Goal: Information Seeking & Learning: Learn about a topic

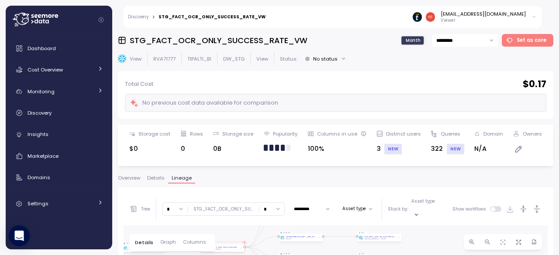
scroll to position [87, 0]
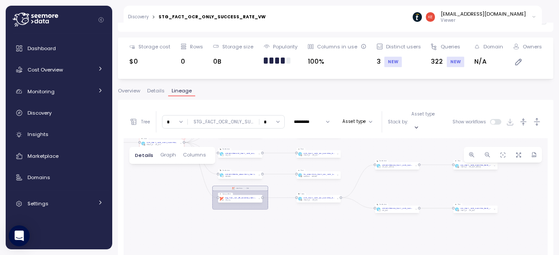
drag, startPoint x: 240, startPoint y: 221, endPoint x: 176, endPoint y: 205, distance: 65.4
click at [176, 205] on div "dbt DW Prod Job Create view Create View STG_FACT_OCR_ONLY_SUCCESS_RATE_VW DW_ST…" at bounding box center [336, 232] width 424 height 189
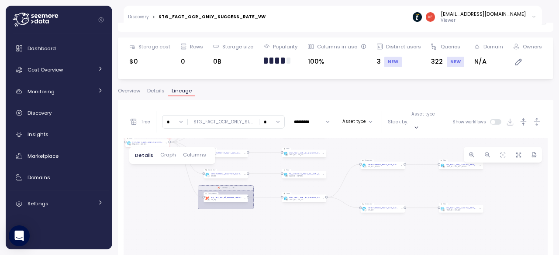
drag, startPoint x: 178, startPoint y: 190, endPoint x: 155, endPoint y: 188, distance: 22.4
click at [156, 188] on div "dbt DW Prod Job Create view Create View STG_FACT_OCR_ONLY_SUCCESS_RATE_VW DW_ST…" at bounding box center [336, 232] width 424 height 189
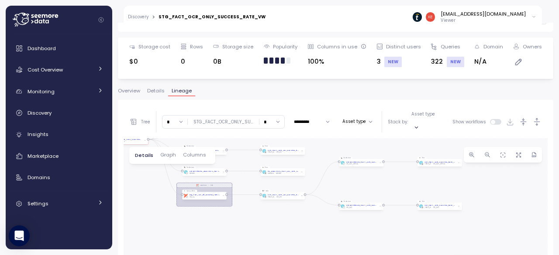
click at [384, 189] on div "dbt DW Prod Job Create view Create View STG_FACT_OCR_ONLY_SUCCESS_RATE_VW DW_ST…" at bounding box center [336, 232] width 424 height 189
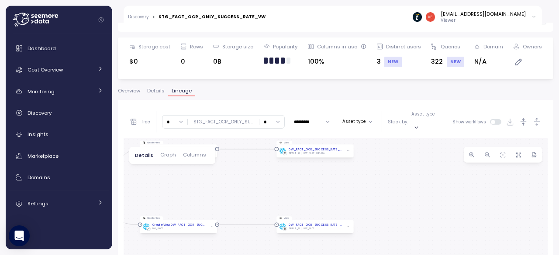
drag, startPoint x: 337, startPoint y: 179, endPoint x: 360, endPoint y: 194, distance: 28.0
click at [360, 194] on div "dbt DW Prod Job Create view Create View STG_FACT_OCR_ONLY_SUCCESS_RATE_VW DW_ST…" at bounding box center [336, 232] width 424 height 189
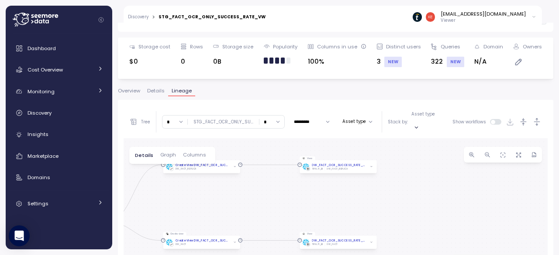
drag, startPoint x: 267, startPoint y: 182, endPoint x: 265, endPoint y: 176, distance: 6.8
click at [266, 177] on div "dbt DW Prod Job Create view Create View STG_FACT_OCR_ONLY_SUCCESS_RATE_VW DW_ST…" at bounding box center [336, 232] width 424 height 189
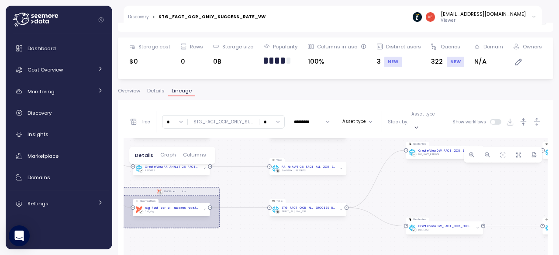
drag, startPoint x: 284, startPoint y: 201, endPoint x: 479, endPoint y: 199, distance: 195.5
click at [479, 199] on div "dbt DW Prod Job Create view Create View STG_FACT_OCR_ONLY_SUCCESS_RATE_VW DW_ST…" at bounding box center [336, 232] width 424 height 189
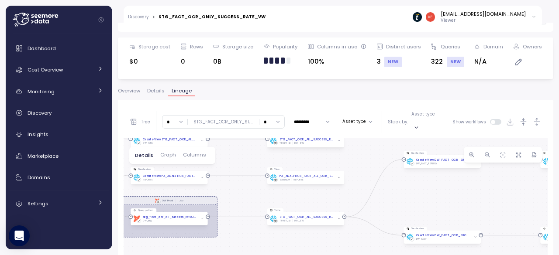
drag, startPoint x: 367, startPoint y: 175, endPoint x: 365, endPoint y: 186, distance: 11.1
click at [365, 186] on div "dbt DW Prod Job Create view Create View STG_FACT_OCR_ONLY_SUCCESS_RATE_VW DW_ST…" at bounding box center [336, 232] width 424 height 189
drag, startPoint x: 439, startPoint y: 174, endPoint x: 458, endPoint y: 166, distance: 20.7
click at [458, 166] on div "dbt DW Prod Job Create view Create View STG_FACT_OCR_ONLY_SUCCESS_RATE_VW DW_ST…" at bounding box center [336, 232] width 424 height 189
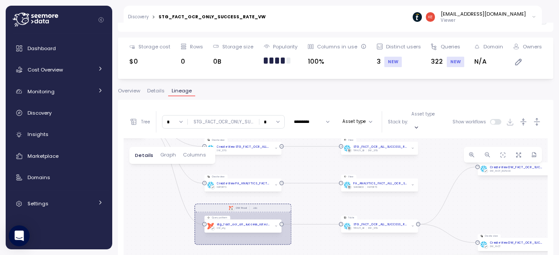
drag, startPoint x: 311, startPoint y: 189, endPoint x: 292, endPoint y: 206, distance: 26.0
click at [292, 207] on div "dbt DW Prod Job Create view Create View STG_FACT_OCR_ONLY_SUCCESS_RATE_VW DW_ST…" at bounding box center [336, 232] width 424 height 189
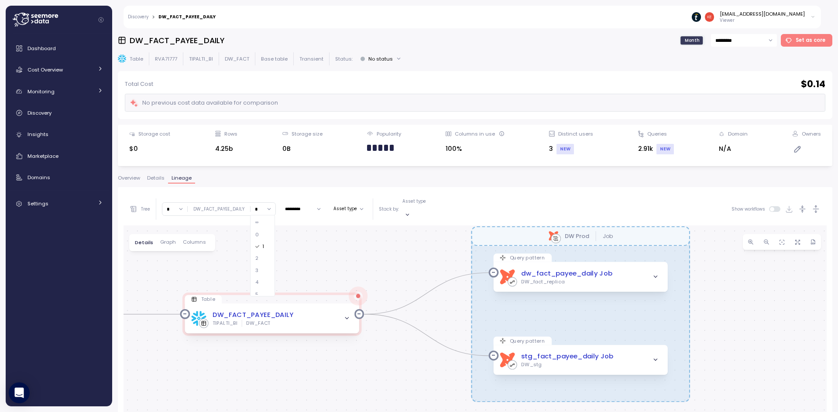
drag, startPoint x: 381, startPoint y: 358, endPoint x: 432, endPoint y: 356, distance: 51.5
click at [432, 356] on div "EXECUTE IMMEDIATE Job Execute immediate dbt DW Prod Job Query pattern dw_fact_p…" at bounding box center [475, 399] width 703 height 346
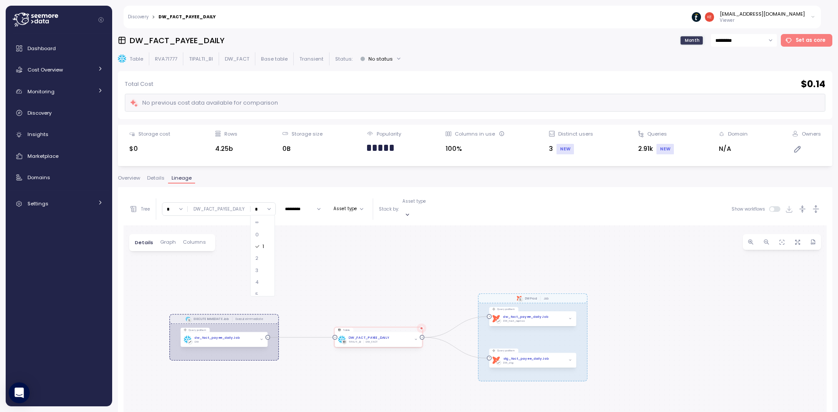
click at [260, 223] on div "∞" at bounding box center [262, 223] width 21 height 12
type input "*"
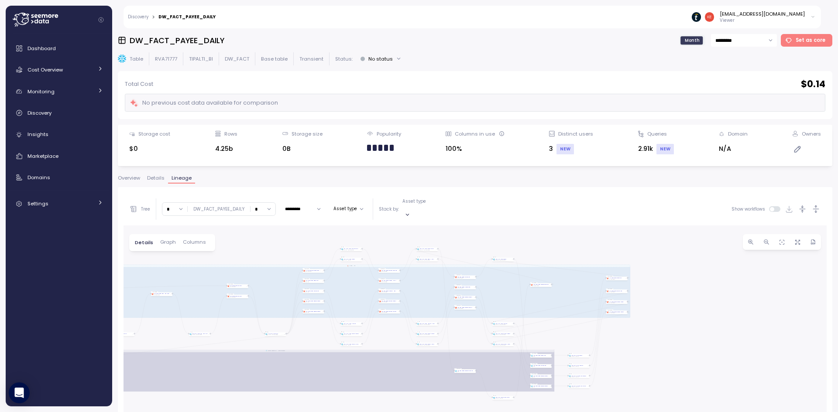
drag, startPoint x: 405, startPoint y: 295, endPoint x: 283, endPoint y: 228, distance: 139.6
click at [284, 236] on div "EXECUTE IMMEDIATE Job Execute immediate dbt DW Prod Job Query pattern dw_fact_p…" at bounding box center [475, 399] width 703 height 346
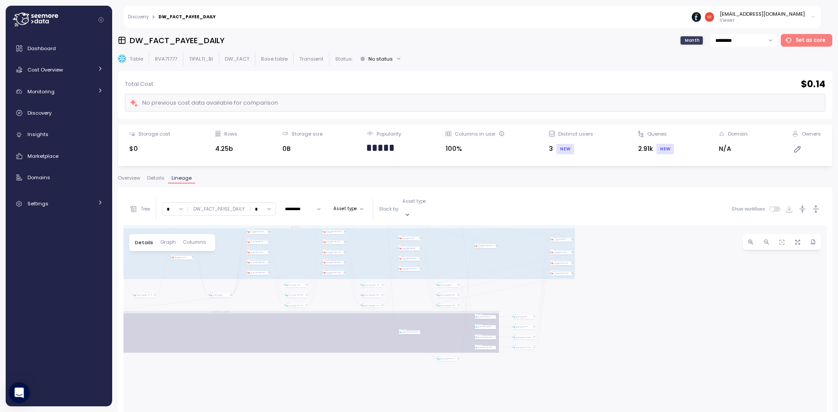
drag, startPoint x: 682, startPoint y: 346, endPoint x: 637, endPoint y: 316, distance: 54.2
click at [637, 316] on div "EXECUTE IMMEDIATE Job Execute immediate dbt DW Prod Job Query pattern dw_fact_p…" at bounding box center [475, 399] width 703 height 346
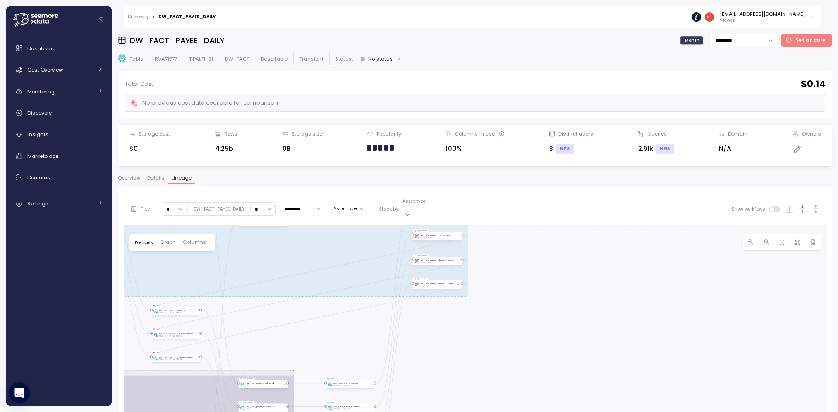
drag, startPoint x: 577, startPoint y: 272, endPoint x: 495, endPoint y: 345, distance: 110.1
click at [495, 345] on div "EXECUTE IMMEDIATE Job Execute immediate dbt DW Prod Job Query pattern dw_fact_p…" at bounding box center [475, 399] width 703 height 346
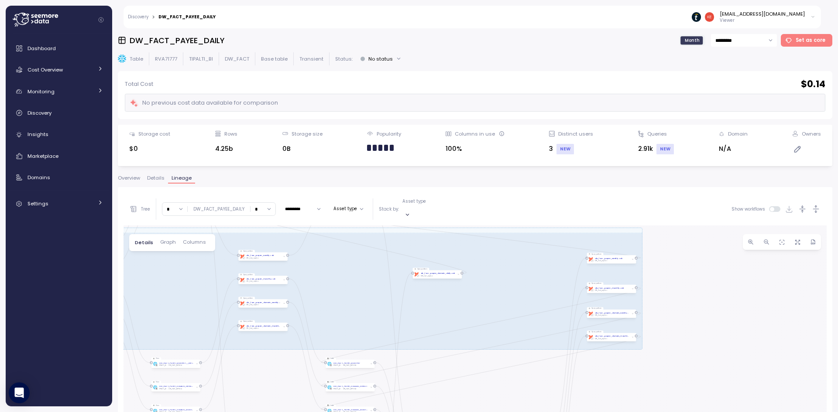
drag, startPoint x: 531, startPoint y: 268, endPoint x: 702, endPoint y: 314, distance: 177.6
click at [702, 314] on div "EXECUTE IMMEDIATE Job Execute immediate dbt DW Prod Job Query pattern dw_fact_p…" at bounding box center [475, 399] width 703 height 346
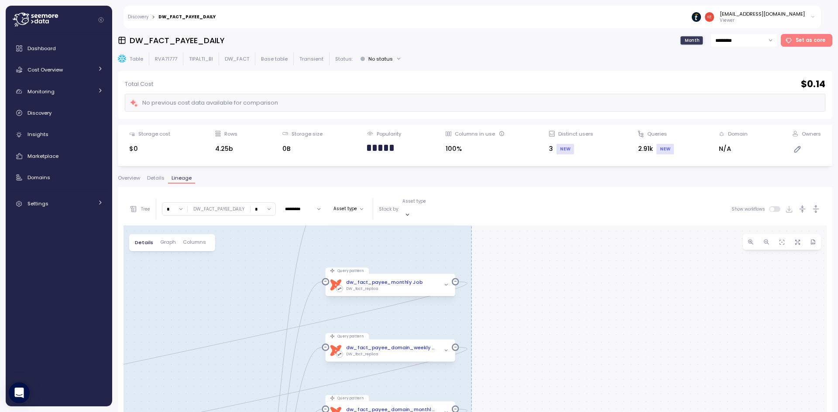
drag, startPoint x: 657, startPoint y: 301, endPoint x: 594, endPoint y: 338, distance: 72.6
click at [594, 338] on div "EXECUTE IMMEDIATE Job Execute immediate dbt DW Prod Job Query pattern dw_fact_p…" at bounding box center [475, 399] width 703 height 346
drag, startPoint x: 434, startPoint y: 275, endPoint x: 548, endPoint y: 283, distance: 114.2
click at [548, 283] on div "EXECUTE IMMEDIATE Job Execute immediate dbt DW Prod Job Query pattern dw_fact_p…" at bounding box center [475, 399] width 703 height 346
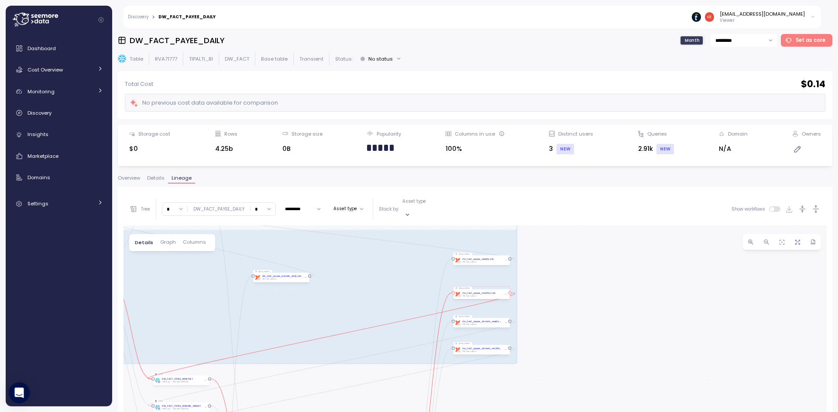
click at [481, 292] on div "dw_fact_payee_monthly Job" at bounding box center [478, 293] width 33 height 3
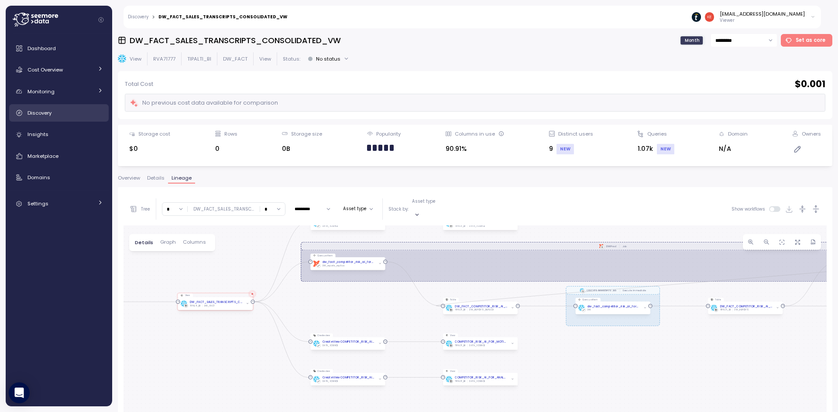
click at [70, 117] on div "Discovery" at bounding box center [65, 113] width 76 height 9
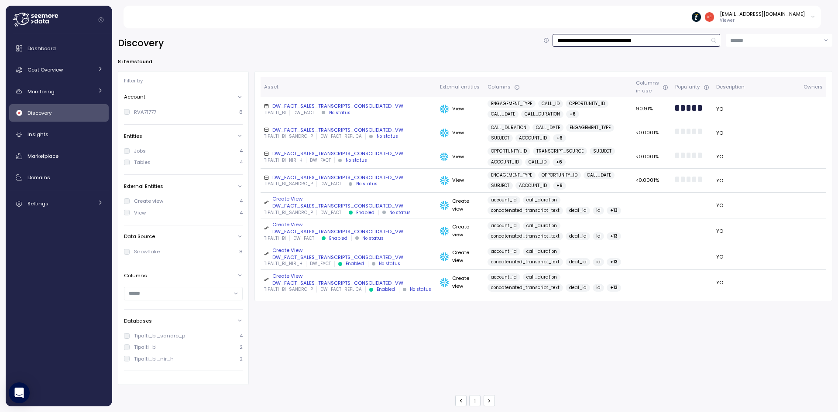
click at [565, 43] on input "**********" at bounding box center [637, 40] width 168 height 13
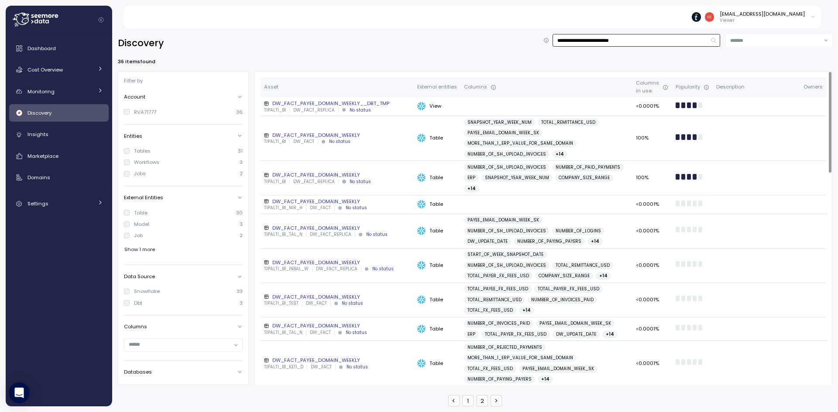
type input "**********"
click at [350, 133] on div "DW_FACT_PAYEE_DOMAIN_WEEKLY" at bounding box center [337, 135] width 146 height 7
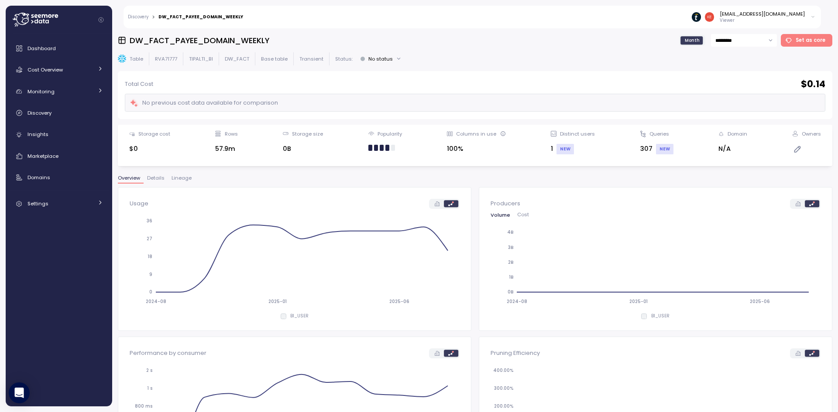
click at [179, 176] on span "Lineage" at bounding box center [182, 178] width 20 height 5
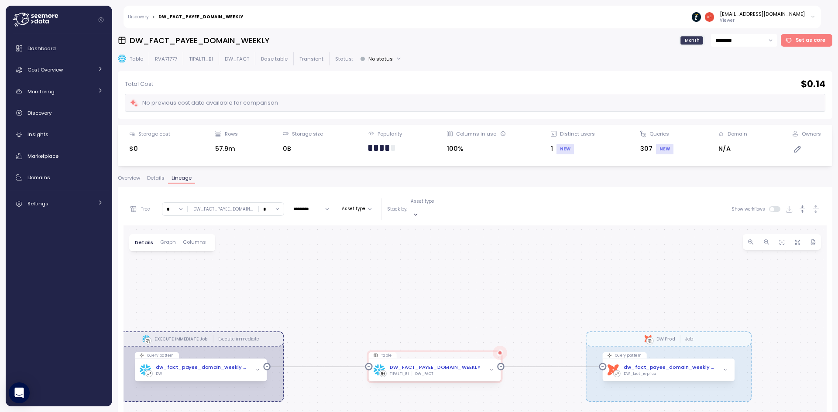
drag, startPoint x: 377, startPoint y: 283, endPoint x: 330, endPoint y: 235, distance: 67.3
click at [330, 236] on div "EXECUTE IMMEDIATE Job Execute immediate dbt DW Prod Job Query pattern dw_fact_p…" at bounding box center [475, 399] width 703 height 346
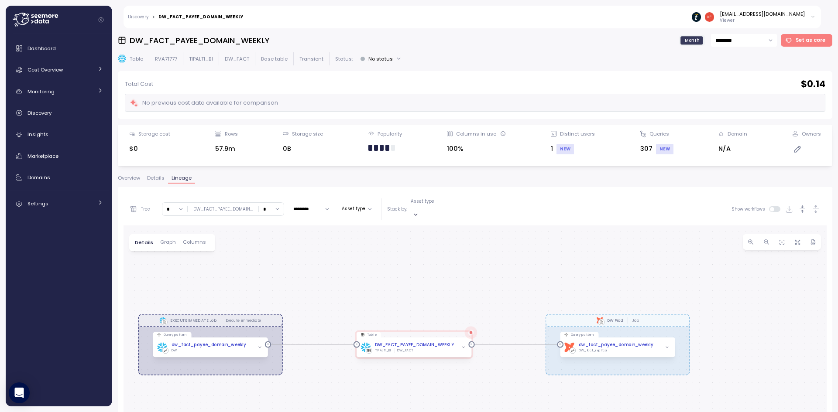
click at [281, 206] on input "*" at bounding box center [271, 209] width 25 height 13
click at [272, 222] on div "∞" at bounding box center [271, 223] width 21 height 12
type input "*"
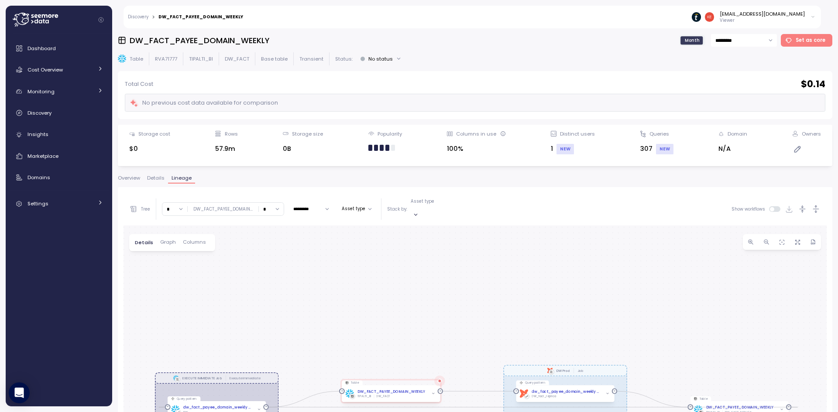
drag, startPoint x: 553, startPoint y: 359, endPoint x: 268, endPoint y: 232, distance: 312.6
click at [264, 231] on div "EXECUTE IMMEDIATE Job Execute immediate dbt DW Prod Job Query pattern dw_fact_p…" at bounding box center [475, 399] width 703 height 346
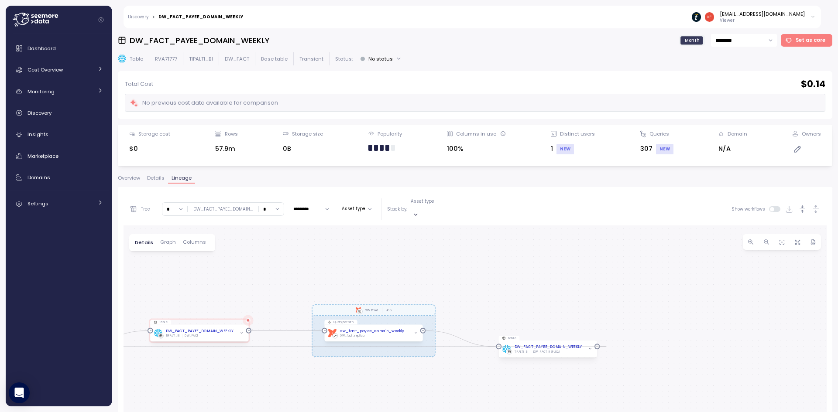
drag, startPoint x: 366, startPoint y: 265, endPoint x: 259, endPoint y: 227, distance: 113.6
click at [259, 227] on div "EXECUTE IMMEDIATE Job Execute immediate dbt DW Prod Job Query pattern dw_fact_p…" at bounding box center [475, 399] width 703 height 346
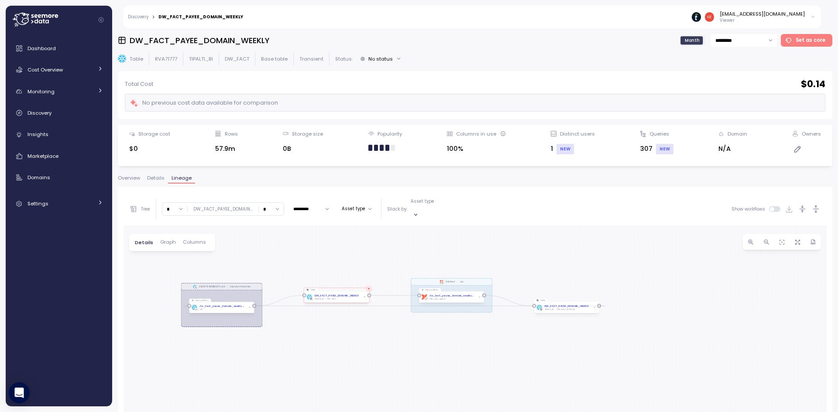
drag, startPoint x: 306, startPoint y: 345, endPoint x: 435, endPoint y: 345, distance: 129.2
click at [435, 345] on div "EXECUTE IMMEDIATE Job Execute immediate dbt DW Prod Job Query pattern dw_fact_p…" at bounding box center [475, 399] width 703 height 346
drag, startPoint x: 567, startPoint y: 302, endPoint x: 564, endPoint y: 276, distance: 25.9
click at [564, 276] on div "EXECUTE IMMEDIATE Job Execute immediate dbt DW Prod Job Query pattern dw_fact_p…" at bounding box center [475, 399] width 703 height 346
drag, startPoint x: 552, startPoint y: 293, endPoint x: 549, endPoint y: 281, distance: 12.2
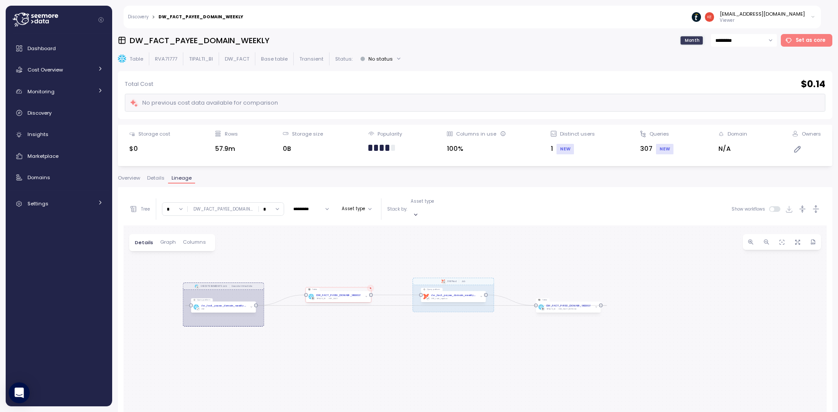
click at [549, 281] on div "EXECUTE IMMEDIATE Job Execute immediate dbt DW Prod Job Query pattern dw_fact_p…" at bounding box center [475, 399] width 703 height 346
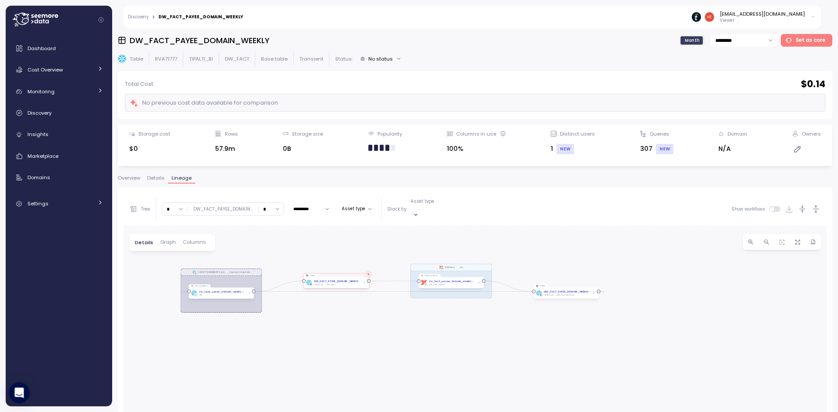
drag, startPoint x: 463, startPoint y: 295, endPoint x: 460, endPoint y: 278, distance: 16.8
click at [460, 278] on div "EXECUTE IMMEDIATE Job Execute immediate dbt DW Prod Job Query pattern dw_fact_p…" at bounding box center [475, 399] width 703 height 346
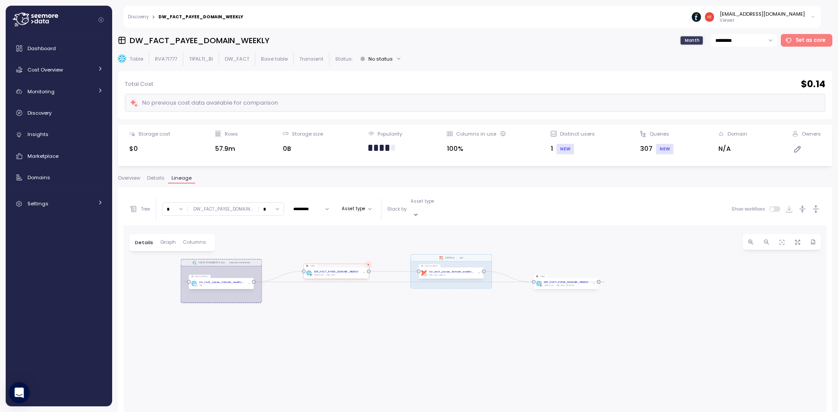
drag, startPoint x: 462, startPoint y: 262, endPoint x: 463, endPoint y: 255, distance: 7.0
click at [463, 255] on div "EXECUTE IMMEDIATE Job Execute immediate dbt DW Prod Job Query pattern dw_fact_p…" at bounding box center [475, 399] width 703 height 346
drag, startPoint x: 389, startPoint y: 276, endPoint x: 390, endPoint y: 284, distance: 7.9
click at [390, 284] on div "EXECUTE IMMEDIATE Job Execute immediate dbt DW Prod Job Query pattern dw_fact_p…" at bounding box center [475, 399] width 703 height 346
click at [370, 266] on div "EXECUTE IMMEDIATE Job Execute immediate dbt DW Prod Job Query pattern dw_fact_p…" at bounding box center [475, 399] width 703 height 346
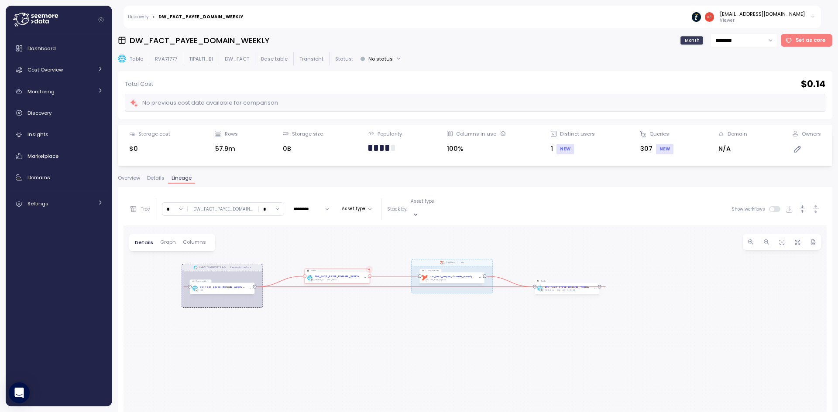
click at [370, 275] on div at bounding box center [369, 276] width 3 height 3
click at [418, 312] on div "EXECUTE IMMEDIATE Job Execute immediate dbt DW Prod Job Query pattern dw_fact_p…" at bounding box center [475, 399] width 703 height 346
click at [437, 276] on div "EXECUTE IMMEDIATE Job Execute immediate dbt DW Prod Job Query pattern dw_fact_p…" at bounding box center [475, 399] width 703 height 346
click at [327, 279] on div "DW_FACT" at bounding box center [331, 280] width 9 height 3
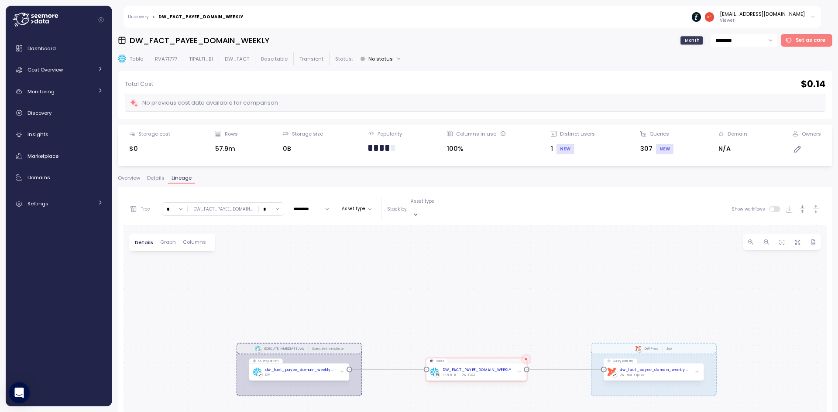
click at [259, 38] on h3 "DW_FACT_PAYEE_DOMAIN_WEEKLY" at bounding box center [200, 40] width 140 height 11
copy h3 "DW_FACT_PAYEE_DOMAIN_WEEKLY"
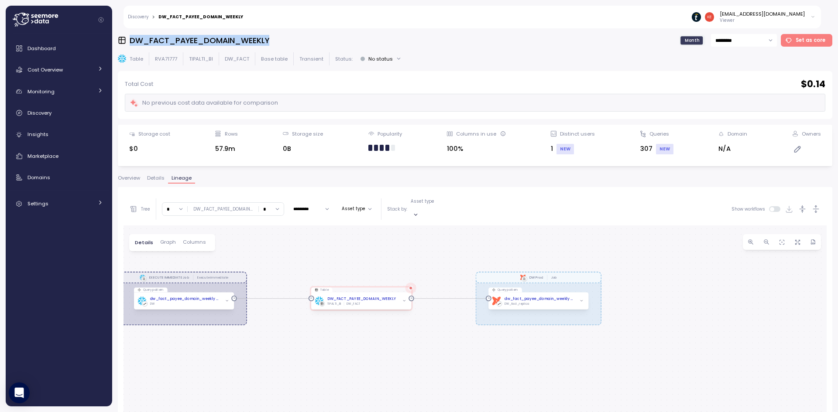
drag, startPoint x: 579, startPoint y: 261, endPoint x: 470, endPoint y: 189, distance: 129.8
click at [470, 189] on div "Tree * DW_FACT_PAYEE_DOMAIN ... * ********* Asset type Stack by: Asset type Sho…" at bounding box center [475, 382] width 714 height 390
click at [279, 207] on input "*" at bounding box center [271, 209] width 25 height 13
click at [271, 220] on div "∞" at bounding box center [271, 223] width 21 height 12
type input "*"
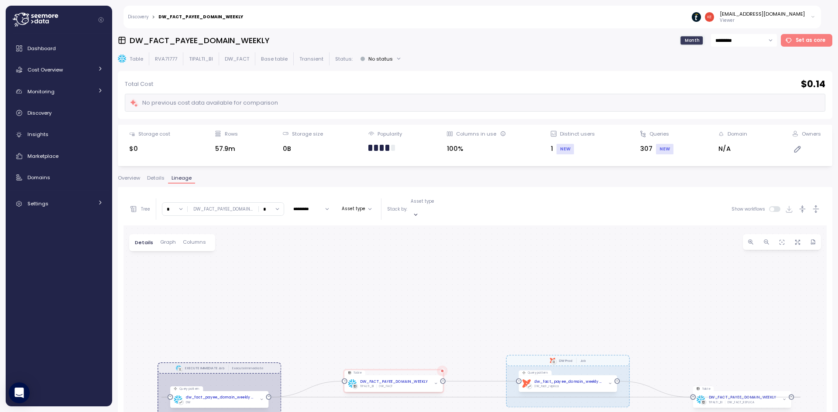
drag, startPoint x: 602, startPoint y: 350, endPoint x: 594, endPoint y: 270, distance: 80.7
click at [594, 270] on div "EXECUTE IMMEDIATE Job Execute immediate dbt DW Prod Job Query pattern dw_fact_p…" at bounding box center [475, 399] width 703 height 346
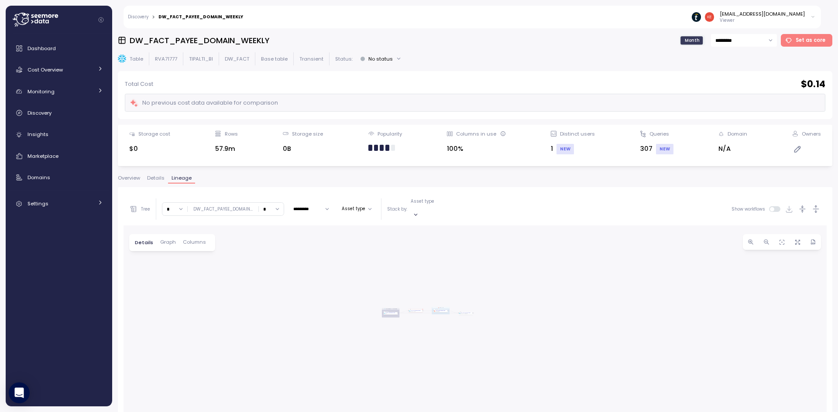
drag, startPoint x: 560, startPoint y: 347, endPoint x: 460, endPoint y: 346, distance: 99.5
click at [460, 346] on div "EXECUTE IMMEDIATE Job Execute immediate dbt DW Prod Job Query pattern dw_fact_p…" at bounding box center [475, 399] width 703 height 346
drag, startPoint x: 462, startPoint y: 346, endPoint x: 388, endPoint y: 358, distance: 74.8
click at [388, 358] on div "EXECUTE IMMEDIATE Job Execute immediate dbt DW Prod Job Query pattern dw_fact_p…" at bounding box center [475, 399] width 703 height 346
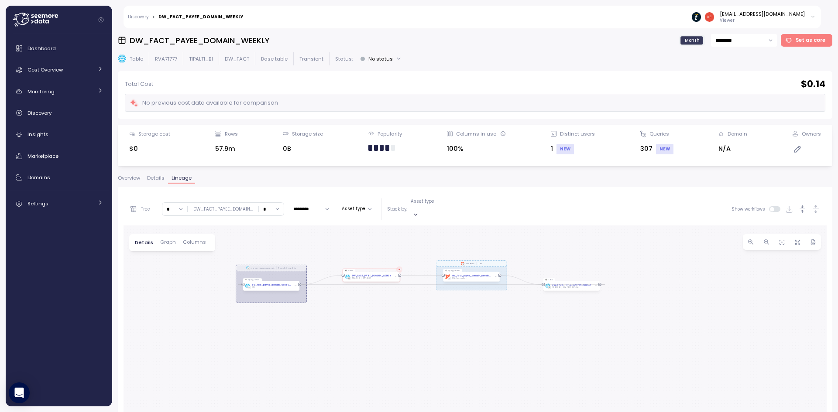
drag, startPoint x: 406, startPoint y: 302, endPoint x: 417, endPoint y: 336, distance: 35.3
click at [417, 336] on div "EXECUTE IMMEDIATE Job Execute immediate dbt DW Prod Job Query pattern dw_fact_p…" at bounding box center [475, 399] width 703 height 346
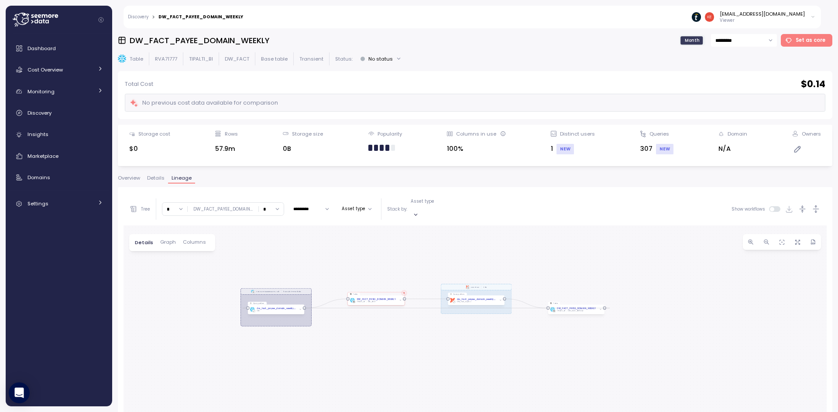
click at [303, 199] on div "Tree * DW_FACT_PAYEE_DOMAIN ... * ********* Asset type Stack by: Asset type" at bounding box center [289, 209] width 320 height 21
click at [309, 206] on input "*********" at bounding box center [311, 209] width 43 height 10
click at [450, 257] on div "EXECUTE IMMEDIATE Job Execute immediate dbt DW Prod Job Query pattern dw_fact_p…" at bounding box center [475, 399] width 703 height 346
click at [317, 231] on span "Last 3 days" at bounding box center [307, 230] width 26 height 7
type input "**********"
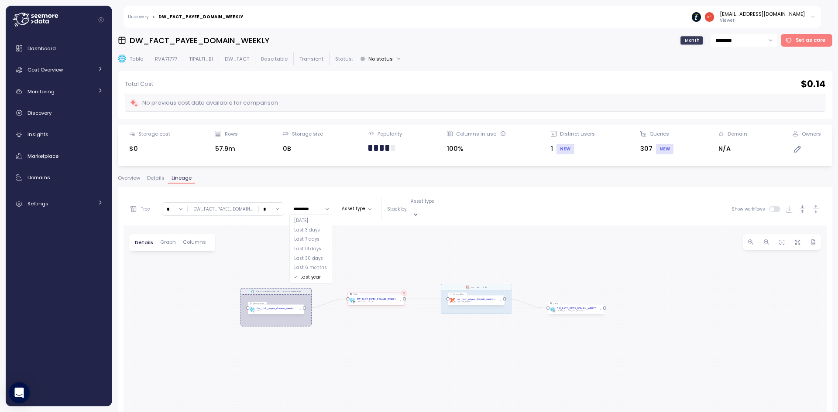
type input "**********"
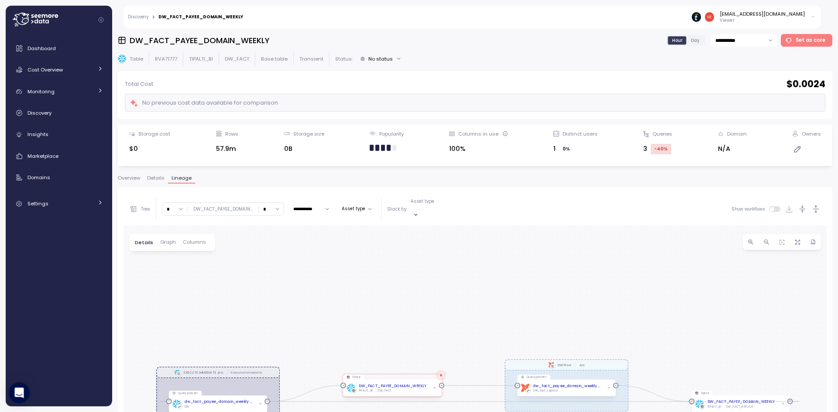
drag, startPoint x: 435, startPoint y: 311, endPoint x: 409, endPoint y: 221, distance: 93.8
click at [409, 226] on div "EXECUTE IMMEDIATE Job Execute immediate dbt DW Prod Job Query pattern dw_fact_p…" at bounding box center [475, 399] width 703 height 346
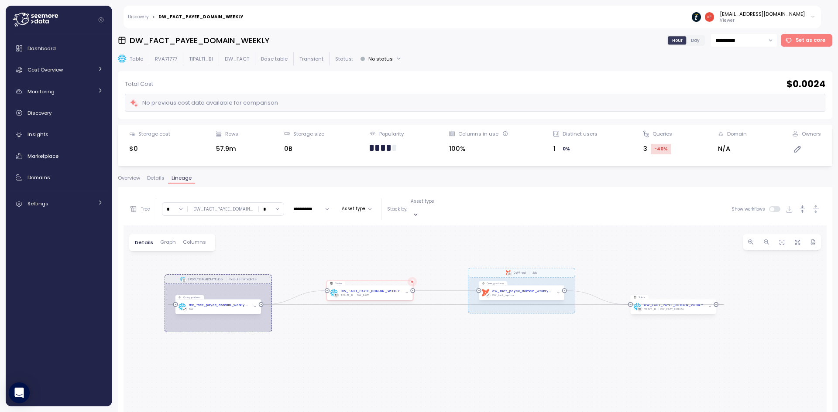
click at [318, 206] on input "**********" at bounding box center [311, 209] width 43 height 10
click at [317, 275] on div "Last year" at bounding box center [310, 278] width 39 height 10
type input "*********"
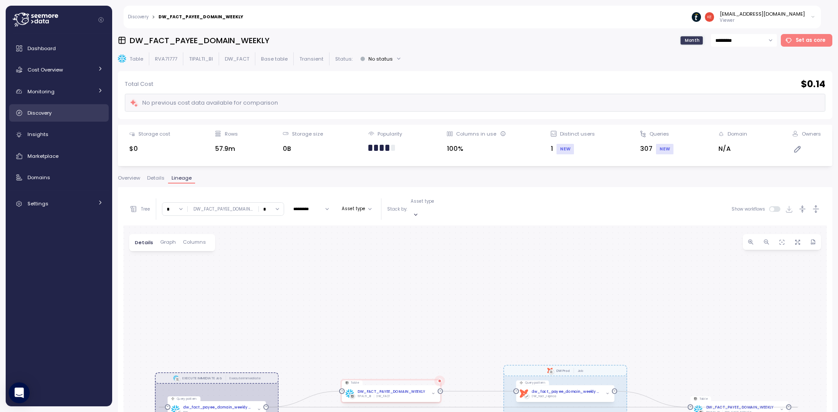
click at [20, 108] on link "Discovery" at bounding box center [59, 112] width 100 height 17
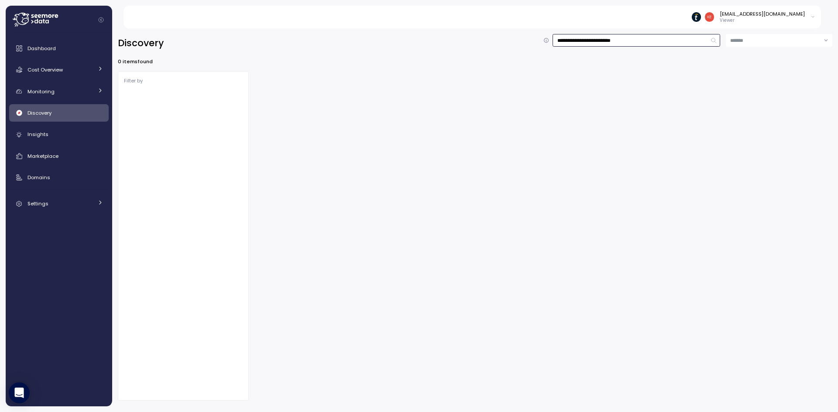
click at [672, 42] on input "**********" at bounding box center [637, 40] width 168 height 13
drag, startPoint x: 672, startPoint y: 42, endPoint x: 638, endPoint y: 40, distance: 34.5
click at [638, 40] on input "**********" at bounding box center [637, 40] width 168 height 13
click at [629, 38] on input "**********" at bounding box center [637, 40] width 168 height 13
click at [57, 113] on div "Discovery" at bounding box center [65, 113] width 76 height 9
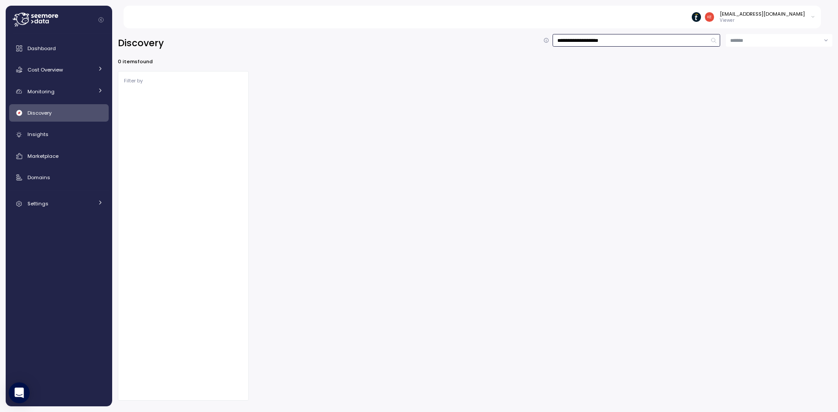
drag, startPoint x: 651, startPoint y: 41, endPoint x: 503, endPoint y: 41, distance: 148.0
click at [505, 42] on div "**********" at bounding box center [475, 43] width 714 height 18
click at [566, 41] on input "**********" at bounding box center [637, 40] width 168 height 13
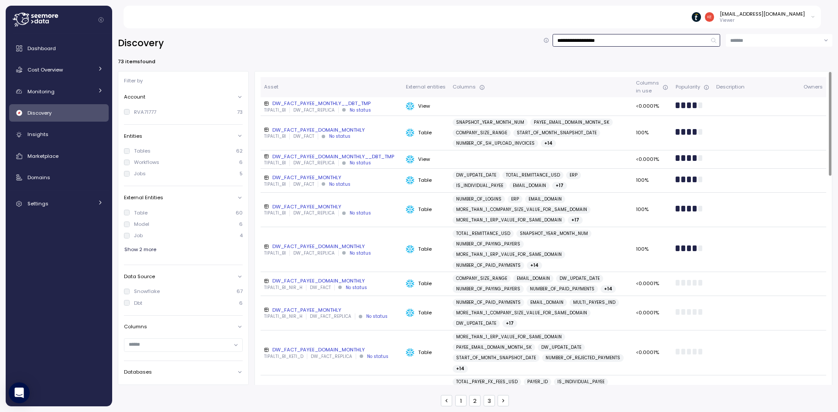
type input "**********"
click at [334, 174] on div "DW_FACT_PAYEE_MONTHLY" at bounding box center [331, 177] width 135 height 7
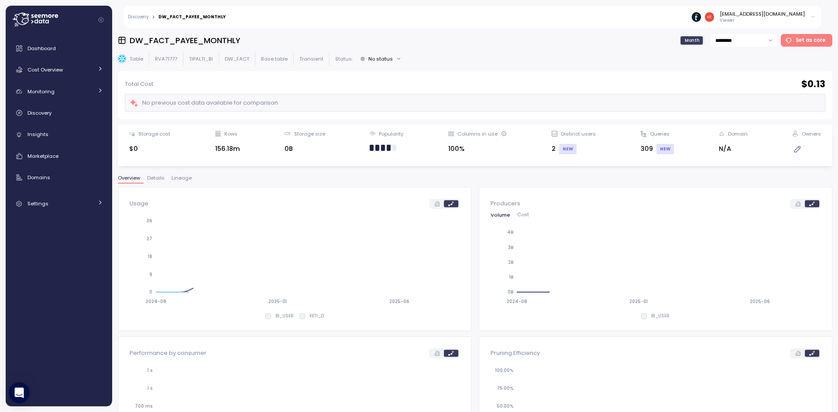
click at [185, 179] on span "Lineage" at bounding box center [182, 178] width 20 height 5
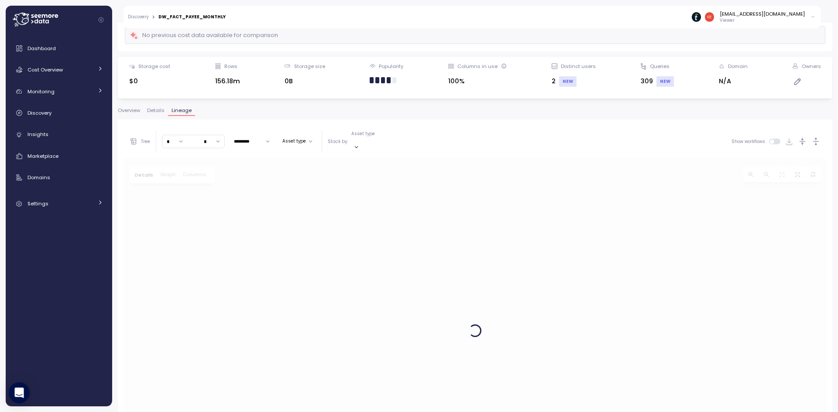
scroll to position [87, 0]
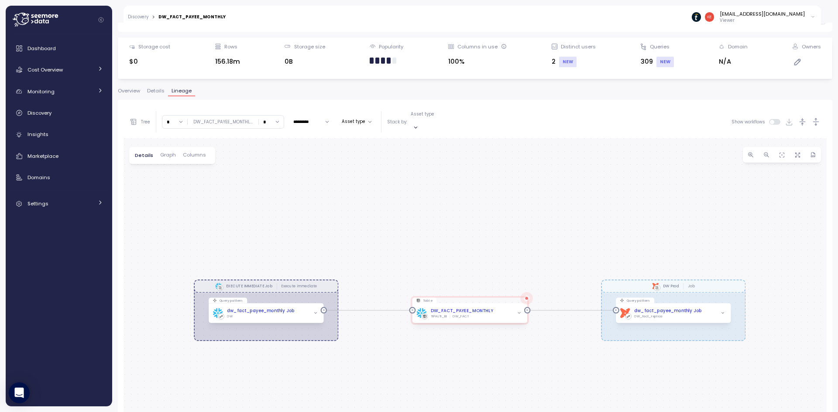
click at [268, 121] on input "*" at bounding box center [271, 122] width 25 height 13
click at [271, 133] on div "∞" at bounding box center [271, 136] width 21 height 12
type input "*"
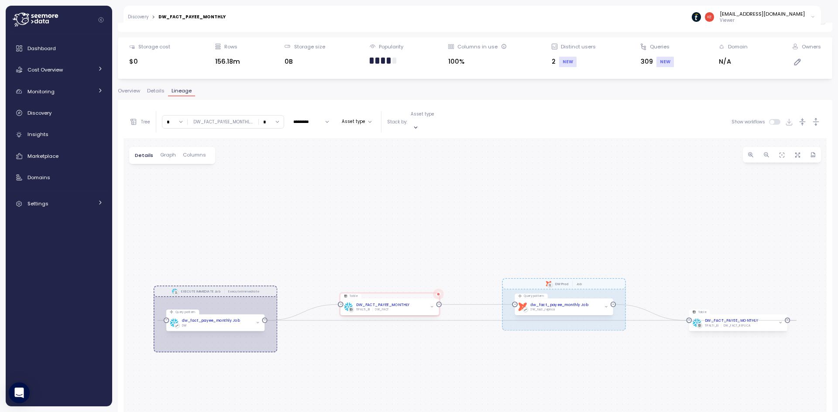
drag, startPoint x: 683, startPoint y: 376, endPoint x: 619, endPoint y: 346, distance: 70.9
click at [619, 348] on div "EXECUTE IMMEDIATE Job Execute immediate dbt DW Prod Job Query pattern dw_fact_p…" at bounding box center [475, 311] width 703 height 346
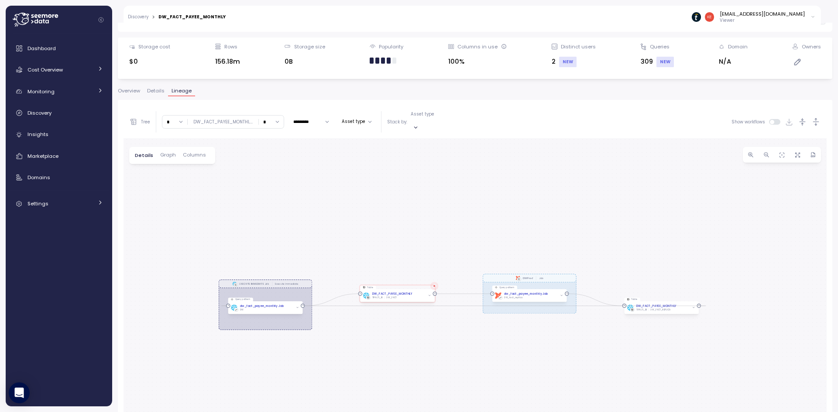
drag, startPoint x: 530, startPoint y: 355, endPoint x: 562, endPoint y: 346, distance: 33.6
click at [562, 347] on div "EXECUTE IMMEDIATE Job Execute immediate dbt DW Prod Job Query pattern dw_fact_p…" at bounding box center [475, 311] width 703 height 346
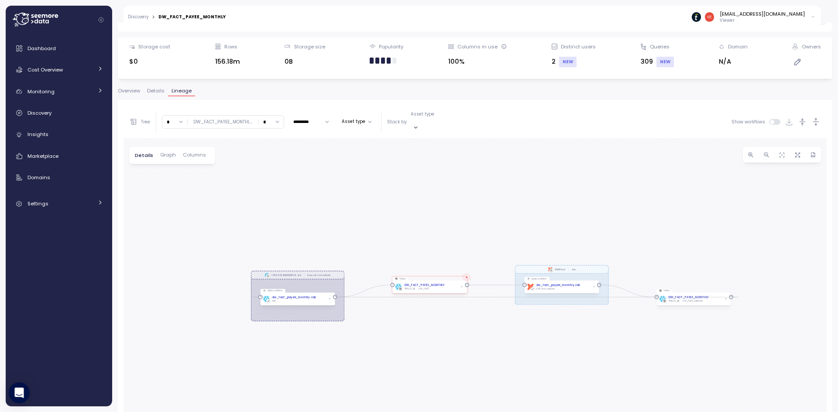
click at [591, 265] on div "dbt DW Prod Job" at bounding box center [562, 269] width 94 height 8
click at [549, 284] on div "dw_fact_payee_monthly Job" at bounding box center [558, 286] width 44 height 4
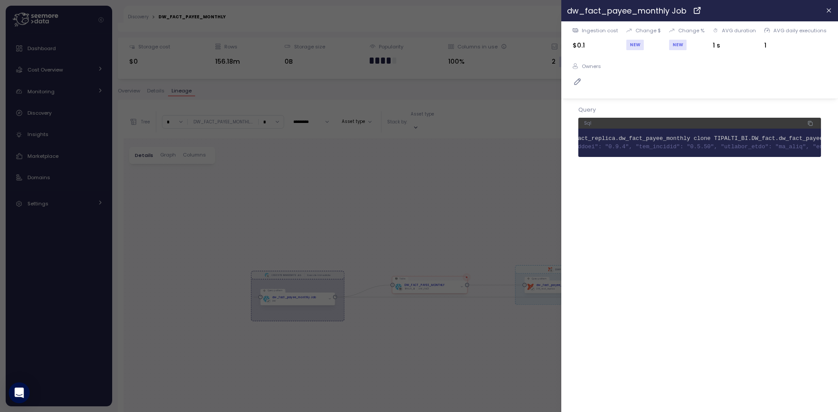
scroll to position [0, 209]
click at [513, 189] on div at bounding box center [419, 206] width 838 height 412
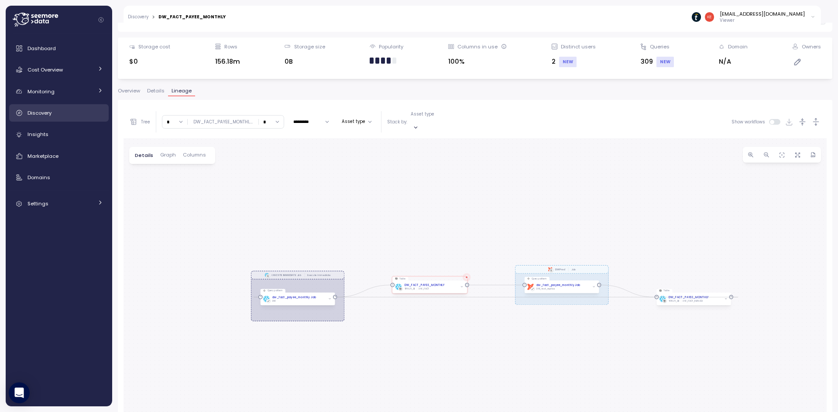
click at [76, 110] on div "Discovery" at bounding box center [65, 113] width 76 height 9
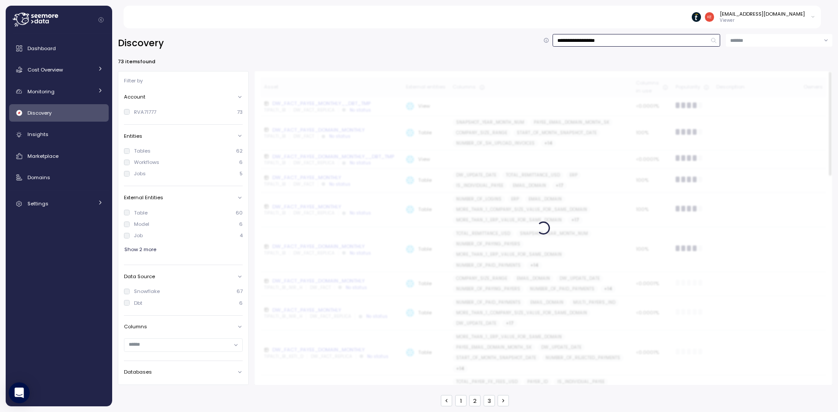
click at [621, 45] on input "**********" at bounding box center [637, 40] width 168 height 13
type input "**********"
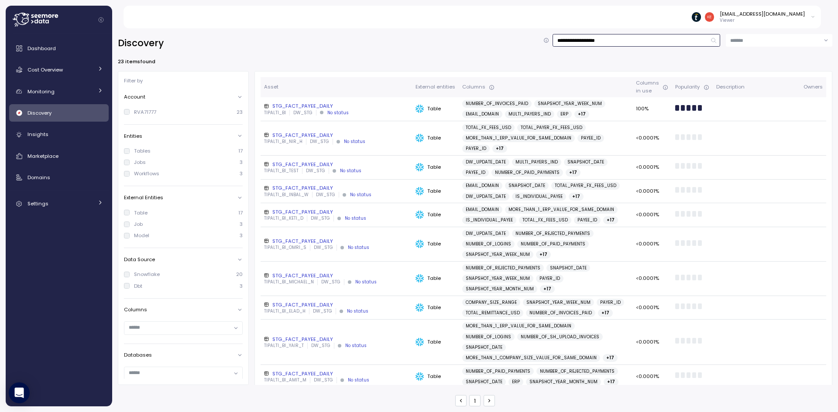
click at [637, 38] on input "**********" at bounding box center [637, 40] width 168 height 13
click at [317, 105] on div "STG_FACT_PAYEE_DAILY" at bounding box center [336, 106] width 144 height 7
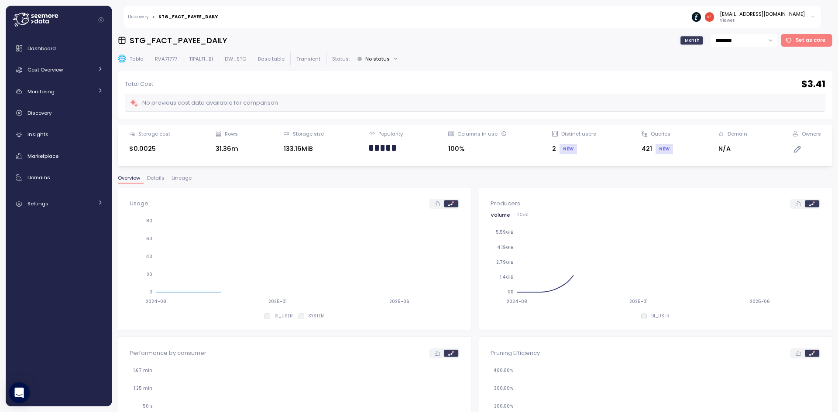
click at [174, 179] on span "Lineage" at bounding box center [182, 178] width 20 height 5
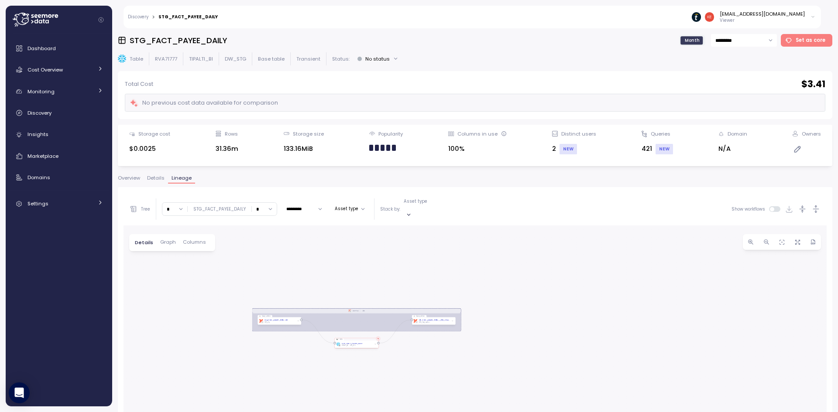
click at [266, 207] on input "*" at bounding box center [264, 209] width 25 height 13
click at [261, 220] on div "∞" at bounding box center [263, 223] width 21 height 12
type input "*"
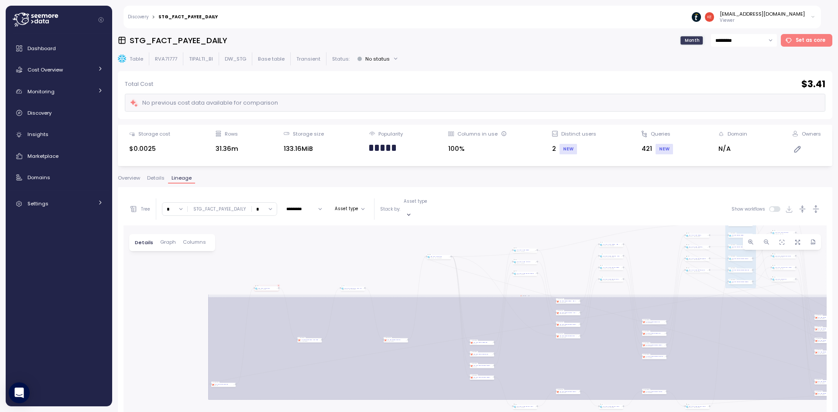
drag, startPoint x: 353, startPoint y: 319, endPoint x: 419, endPoint y: 248, distance: 97.0
click at [419, 248] on div "dbt DW Prod Job EXECUTE IMMEDIATE Job Execute immediate Query pattern dbt stg_f…" at bounding box center [475, 399] width 703 height 346
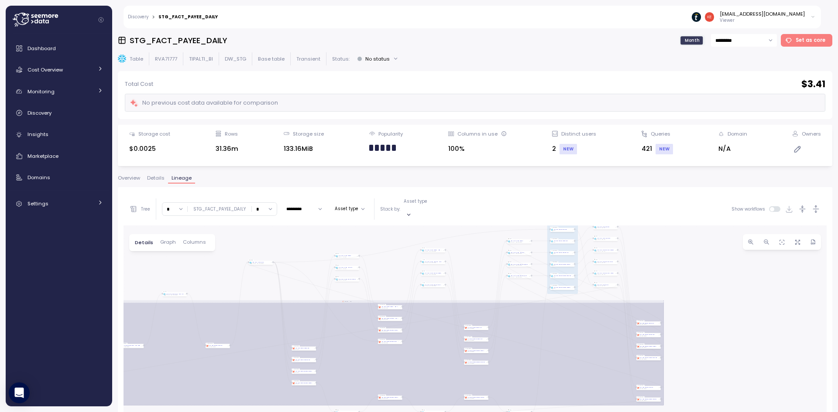
drag, startPoint x: 277, startPoint y: 262, endPoint x: 141, endPoint y: 288, distance: 137.7
click at [142, 288] on div "dbt DW Prod Job EXECUTE IMMEDIATE Job Execute immediate Query pattern dbt stg_f…" at bounding box center [475, 399] width 703 height 346
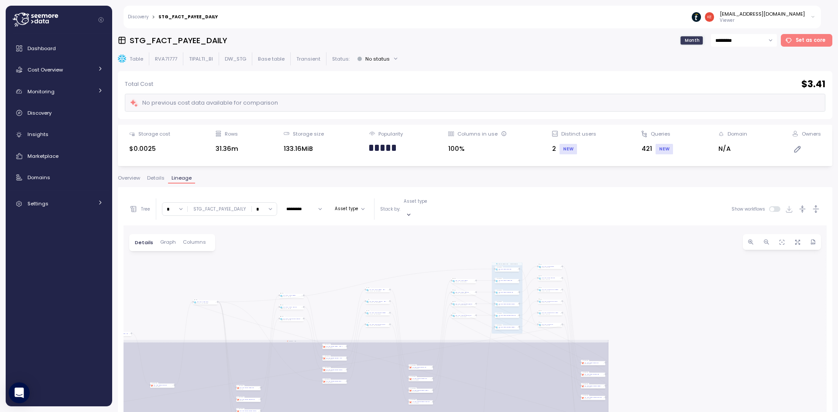
drag, startPoint x: 728, startPoint y: 333, endPoint x: 744, endPoint y: 350, distance: 23.5
click at [744, 350] on div "dbt DW Prod Job EXECUTE IMMEDIATE Job Execute immediate Query pattern dbt stg_f…" at bounding box center [475, 399] width 703 height 346
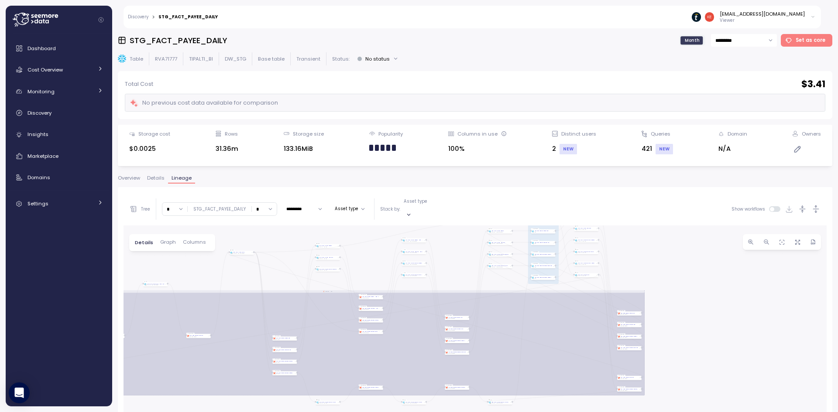
drag, startPoint x: 680, startPoint y: 377, endPoint x: 690, endPoint y: 358, distance: 21.5
click at [690, 358] on div "dbt DW Prod Job EXECUTE IMMEDIATE Job Execute immediate Query pattern dbt stg_f…" at bounding box center [475, 399] width 703 height 346
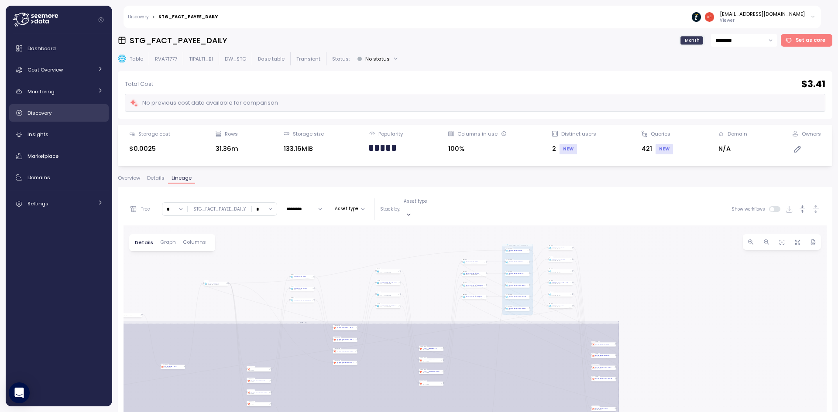
click at [44, 113] on span "Discovery" at bounding box center [39, 113] width 24 height 7
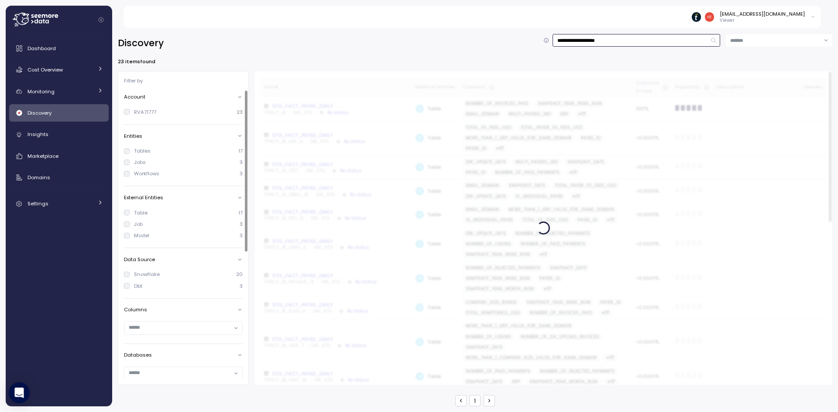
click at [632, 36] on input "**********" at bounding box center [637, 40] width 168 height 13
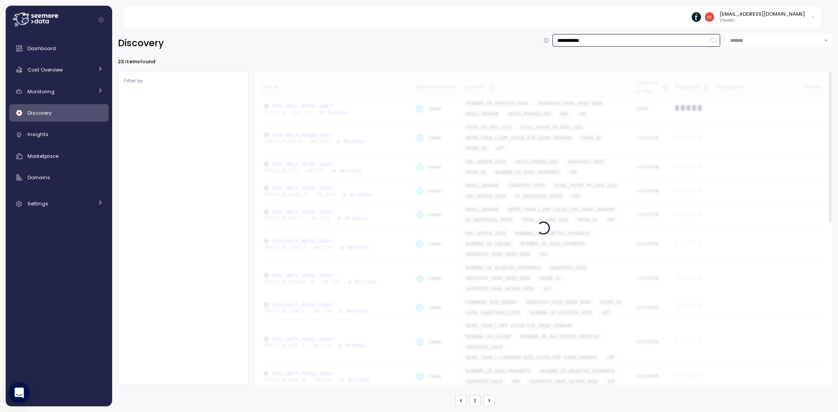
type input "**********"
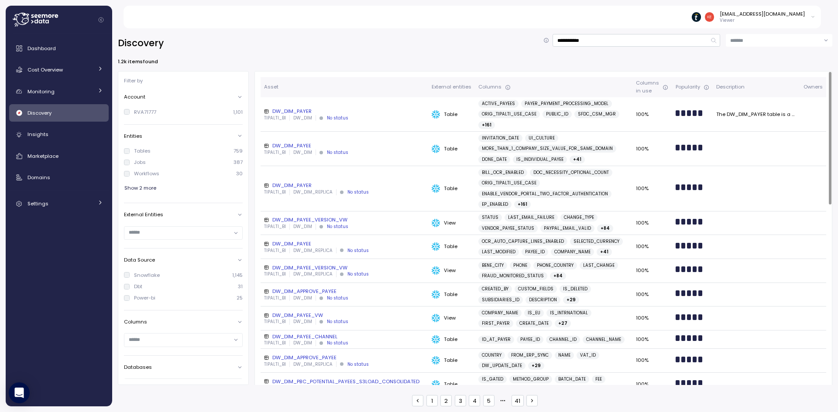
click at [293, 142] on div "DW_DIM_PAYEE" at bounding box center [344, 145] width 161 height 7
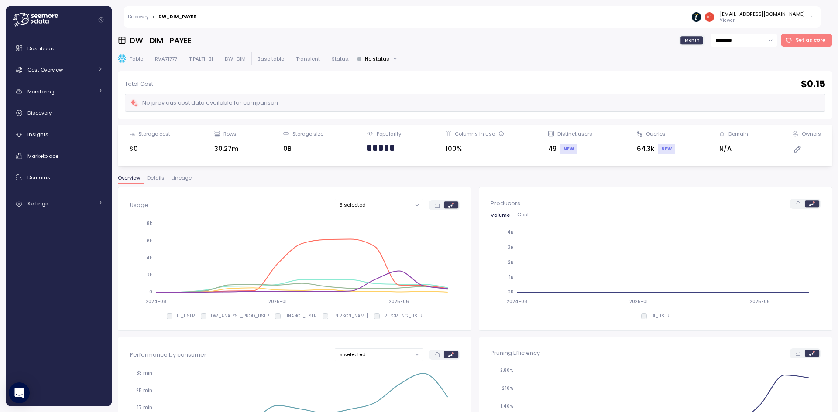
click at [183, 176] on span "Lineage" at bounding box center [182, 178] width 20 height 5
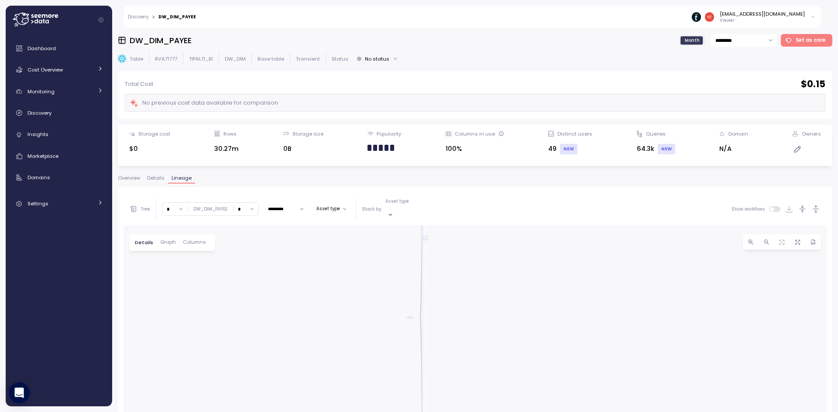
drag, startPoint x: 351, startPoint y: 254, endPoint x: 290, endPoint y: 187, distance: 90.2
click at [294, 188] on div "Tree * DW_DIM_PAYEE * ********* Asset type Stack by: Asset type Show workflows …" at bounding box center [475, 382] width 714 height 390
drag, startPoint x: 384, startPoint y: 295, endPoint x: 412, endPoint y: 393, distance: 101.7
click at [409, 403] on div "EXECUTE IMMEDIATE Job Execute immediate dbt DW Prod Job Query pattern dw_dim_pa…" at bounding box center [475, 399] width 703 height 346
drag, startPoint x: 402, startPoint y: 308, endPoint x: 436, endPoint y: 426, distance: 123.1
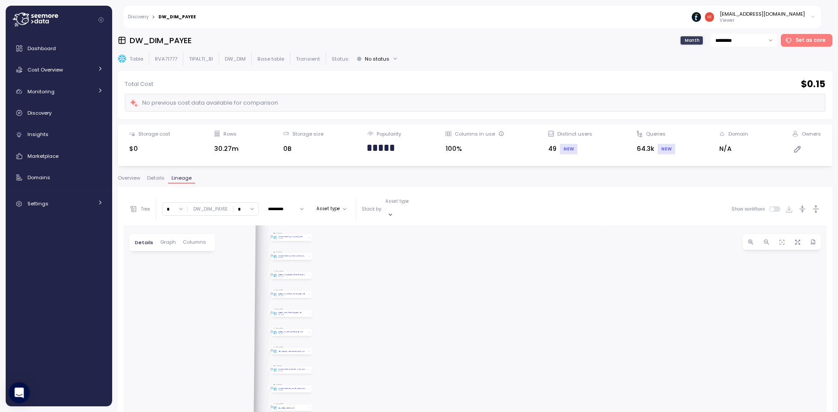
click at [436, 412] on html "Discovery > DW_DIM_PAYEE keti.diasamidze@tipalti.com Viewer Dashboard Cost Over…" at bounding box center [419, 206] width 838 height 412
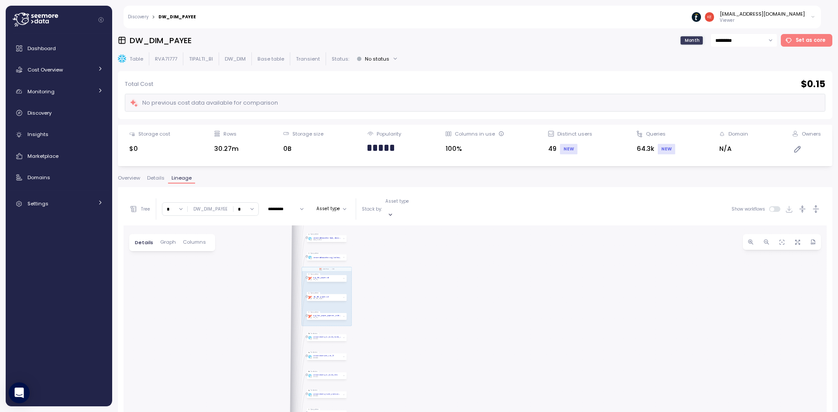
drag, startPoint x: 433, startPoint y: 285, endPoint x: 439, endPoint y: 340, distance: 55.3
click at [439, 340] on div "EXECUTE IMMEDIATE Job Execute immediate dbt DW Prod Job Query pattern dw_dim_pa…" at bounding box center [475, 399] width 703 height 346
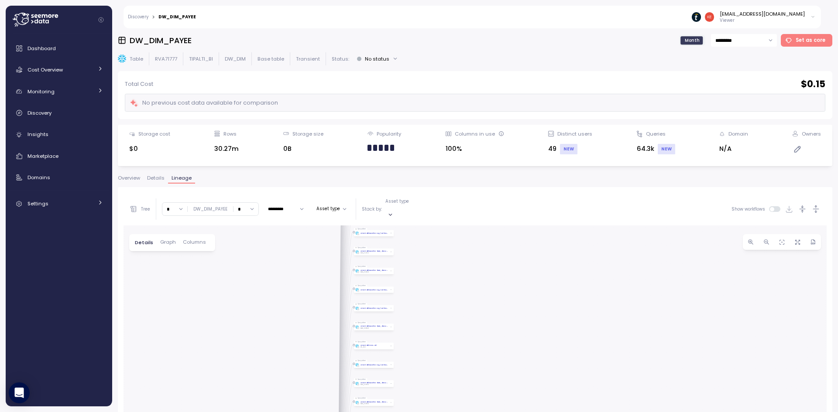
click at [468, 408] on div "EXECUTE IMMEDIATE Job Execute immediate dbt DW Prod Job Query pattern dw_dim_pa…" at bounding box center [475, 399] width 703 height 346
drag, startPoint x: 448, startPoint y: 264, endPoint x: 456, endPoint y: 371, distance: 108.1
click at [456, 371] on div "EXECUTE IMMEDIATE Job Execute immediate dbt DW Prod Job Query pattern dw_dim_pa…" at bounding box center [475, 399] width 703 height 346
drag, startPoint x: 431, startPoint y: 416, endPoint x: 433, endPoint y: 400, distance: 16.2
click at [432, 411] on div "EXECUTE IMMEDIATE Job Execute immediate dbt DW Prod Job Query pattern dw_dim_pa…" at bounding box center [475, 399] width 703 height 346
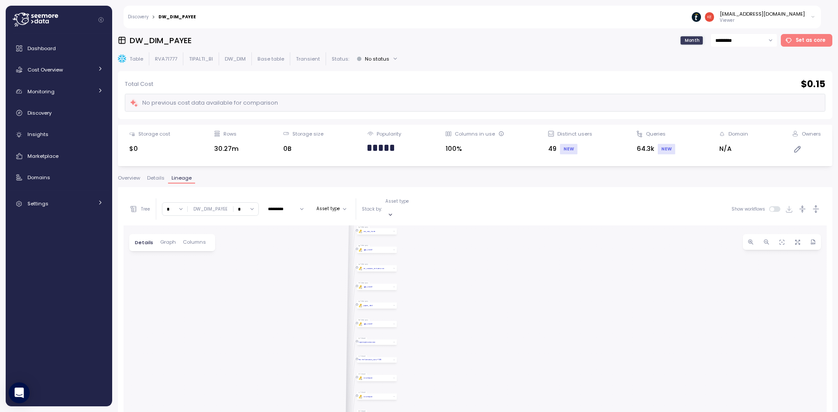
drag, startPoint x: 420, startPoint y: 385, endPoint x: 417, endPoint y: 364, distance: 21.7
click at [421, 384] on div "EXECUTE IMMEDIATE Job Execute immediate dbt DW Prod Job Query pattern dw_dim_pa…" at bounding box center [475, 399] width 703 height 346
drag, startPoint x: 430, startPoint y: 372, endPoint x: 424, endPoint y: 355, distance: 18.5
click at [424, 355] on div "EXECUTE IMMEDIATE Job Execute immediate dbt DW Prod Job Query pattern dw_dim_pa…" at bounding box center [475, 399] width 703 height 346
drag, startPoint x: 454, startPoint y: 327, endPoint x: 456, endPoint y: 341, distance: 14.1
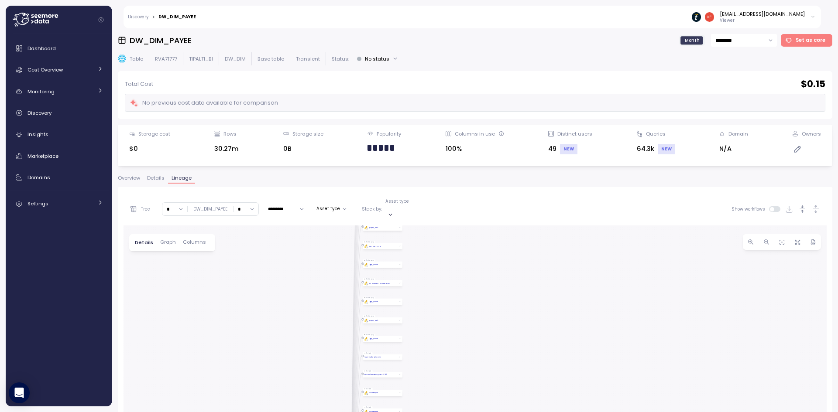
click at [456, 341] on div "EXECUTE IMMEDIATE Job Execute immediate dbt DW Prod Job Query pattern dw_dim_pa…" at bounding box center [475, 399] width 703 height 346
drag, startPoint x: 464, startPoint y: 378, endPoint x: 463, endPoint y: 387, distance: 8.8
click at [463, 387] on div "EXECUTE IMMEDIATE Job Execute immediate dbt DW Prod Job Query pattern dw_dim_pa…" at bounding box center [475, 399] width 703 height 346
drag, startPoint x: 467, startPoint y: 327, endPoint x: 466, endPoint y: 363, distance: 35.4
click at [466, 363] on div "EXECUTE IMMEDIATE Job Execute immediate dbt DW Prod Job Query pattern dw_dim_pa…" at bounding box center [475, 399] width 703 height 346
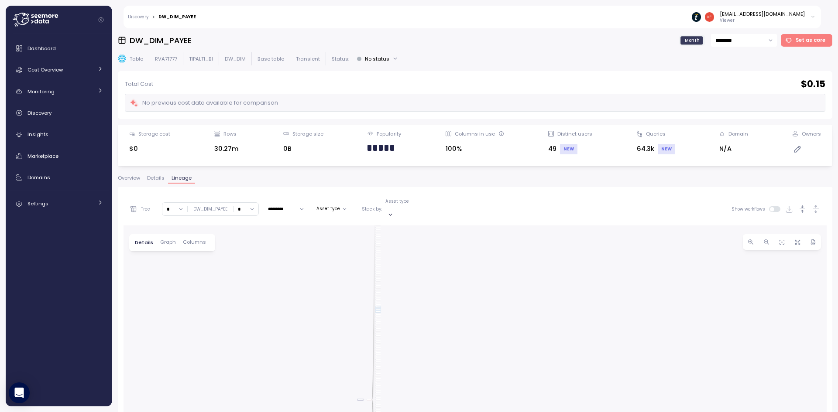
drag, startPoint x: 452, startPoint y: 254, endPoint x: 437, endPoint y: 236, distance: 23.9
click at [439, 238] on div "EXECUTE IMMEDIATE Job Execute immediate dbt DW Prod Job Query pattern dw_dim_pa…" at bounding box center [475, 399] width 703 height 346
drag, startPoint x: 467, startPoint y: 285, endPoint x: 443, endPoint y: 223, distance: 66.5
click at [443, 226] on div "EXECUTE IMMEDIATE Job Execute immediate dbt DW Prod Job Query pattern dw_dim_pa…" at bounding box center [475, 399] width 703 height 346
drag, startPoint x: 449, startPoint y: 346, endPoint x: 434, endPoint y: 220, distance: 126.1
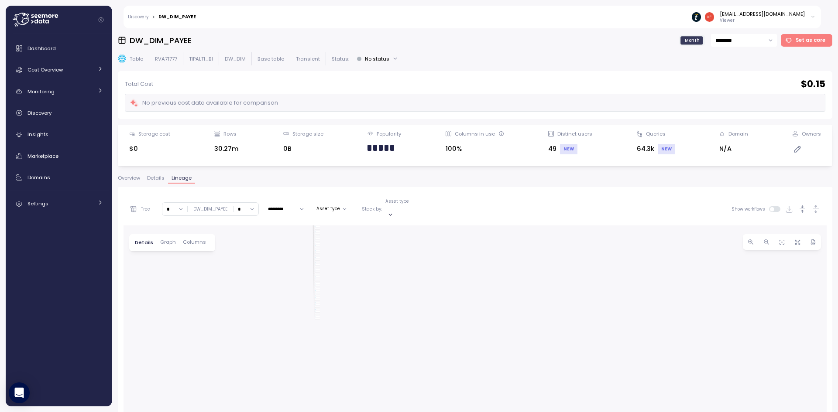
click at [434, 226] on div "EXECUTE IMMEDIATE Job Execute immediate dbt DW Prod Job Query pattern dw_dim_pa…" at bounding box center [475, 399] width 703 height 346
drag, startPoint x: 456, startPoint y: 363, endPoint x: 456, endPoint y: 371, distance: 7.4
click at [456, 371] on div "EXECUTE IMMEDIATE Job Execute immediate dbt DW Prod Job Query pattern dw_dim_pa…" at bounding box center [475, 399] width 703 height 346
drag, startPoint x: 434, startPoint y: 261, endPoint x: 453, endPoint y: 321, distance: 63.2
click at [453, 321] on div "EXECUTE IMMEDIATE Job Execute immediate dbt DW Prod Job Query pattern dw_dim_pa…" at bounding box center [475, 399] width 703 height 346
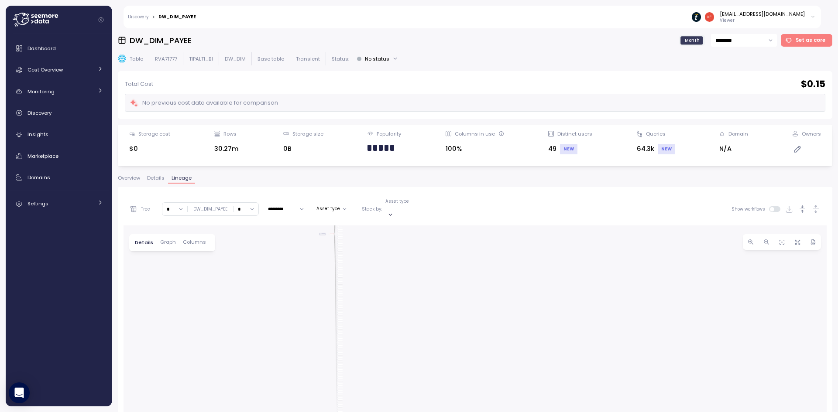
click at [136, 18] on link "Discovery" at bounding box center [138, 17] width 21 height 4
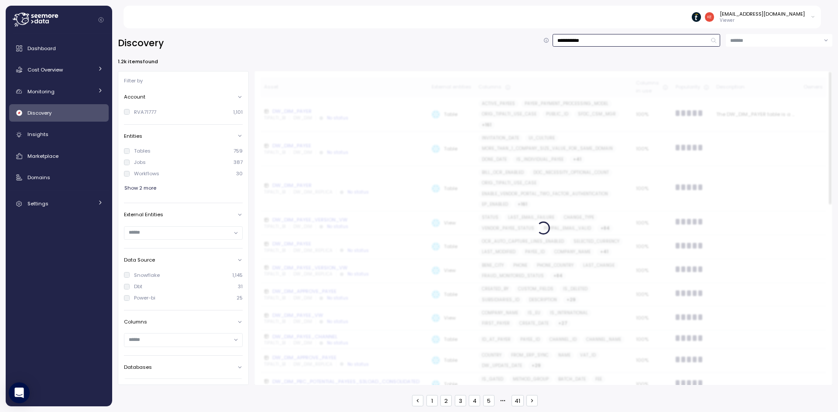
click at [650, 47] on input "**********" at bounding box center [637, 40] width 168 height 13
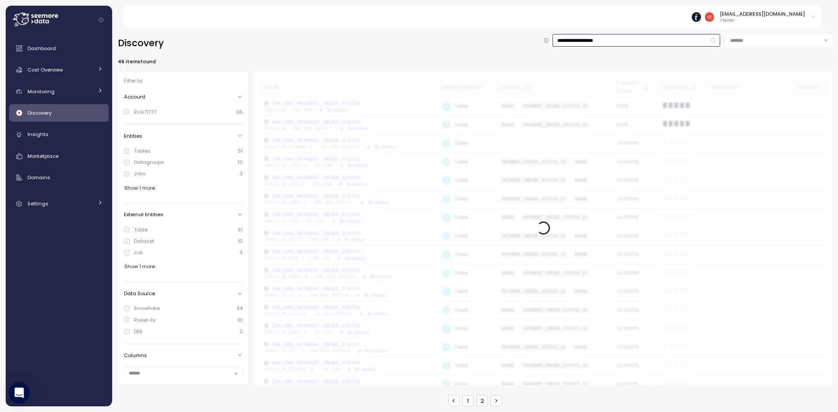
click at [575, 40] on input "**********" at bounding box center [637, 40] width 168 height 13
type input "**********"
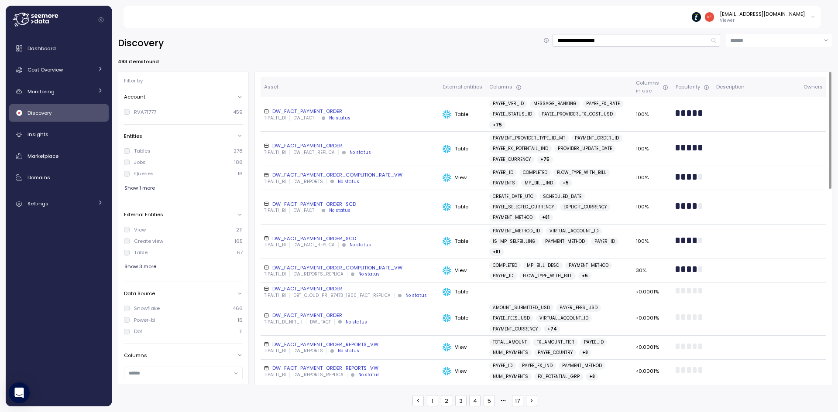
click at [332, 108] on div "DW_FACT_PAYMENT_ORDER" at bounding box center [350, 111] width 172 height 7
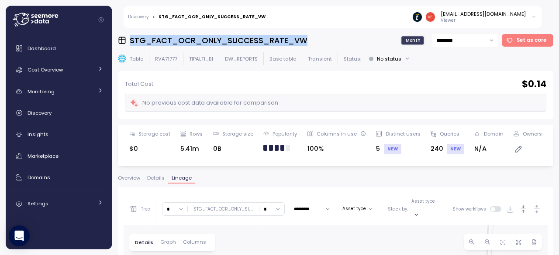
scroll to position [164, 0]
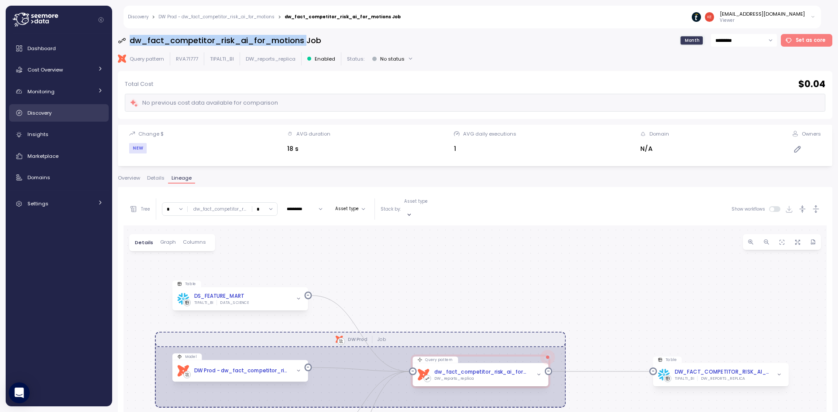
click at [56, 110] on div "Discovery" at bounding box center [65, 113] width 76 height 9
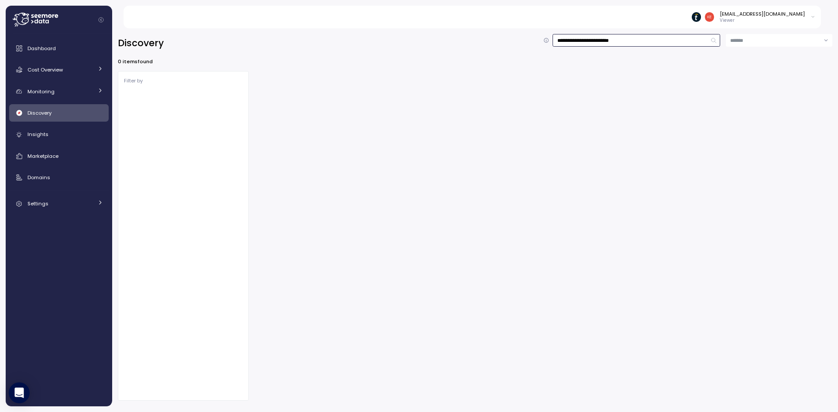
click at [654, 44] on input "**********" at bounding box center [637, 40] width 168 height 13
click at [665, 41] on input "**********" at bounding box center [637, 40] width 168 height 13
type input "**********"
click at [680, 40] on input "**********" at bounding box center [637, 40] width 168 height 13
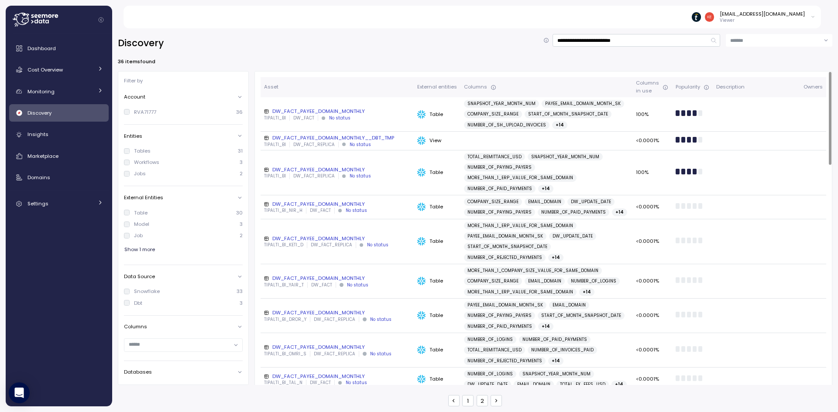
click at [350, 109] on div "DW_FACT_PAYEE_DOMAIN_MONTHLY" at bounding box center [337, 111] width 146 height 7
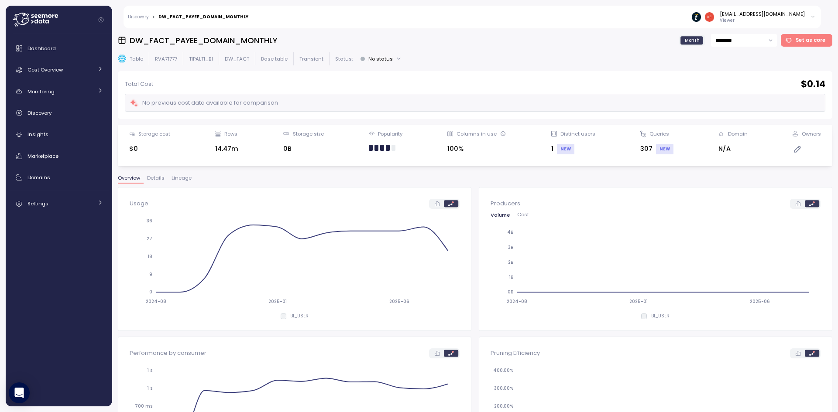
click at [188, 176] on span "Lineage" at bounding box center [182, 178] width 20 height 5
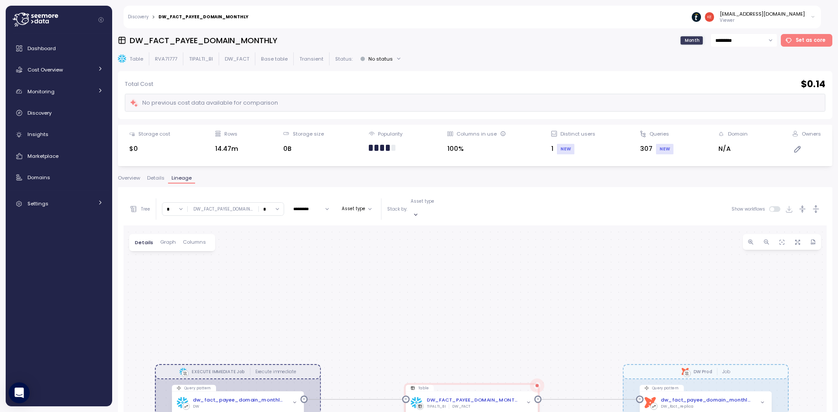
drag, startPoint x: 347, startPoint y: 301, endPoint x: 336, endPoint y: 260, distance: 42.6
click at [336, 261] on div "EXECUTE IMMEDIATE Job Execute immediate dbt DW Prod Job Query pattern dw_fact_p…" at bounding box center [475, 399] width 703 height 346
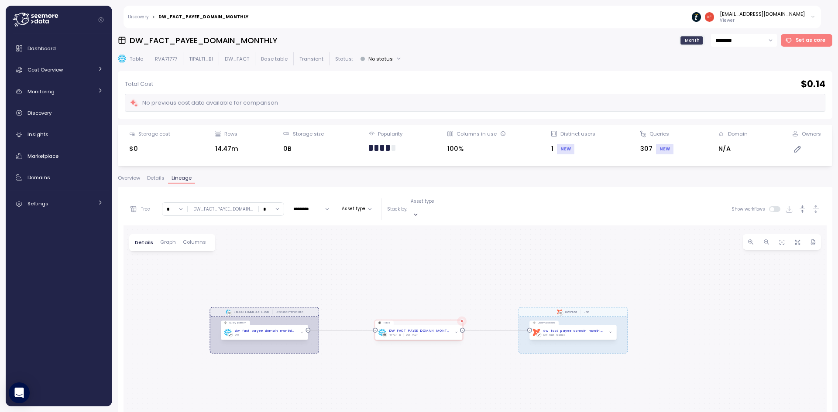
click at [274, 214] on div "Tree * DW_FACT_PAYEE_DOMAIN ... * ********* Asset type Stack by: Asset type Sho…" at bounding box center [475, 209] width 703 height 33
click at [271, 208] on input "*" at bounding box center [271, 209] width 25 height 13
click at [270, 223] on div "∞" at bounding box center [271, 223] width 21 height 12
type input "*"
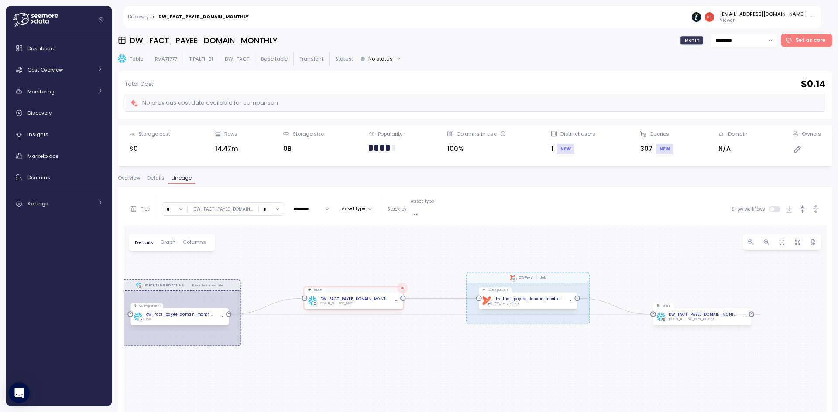
drag, startPoint x: 383, startPoint y: 351, endPoint x: 429, endPoint y: 368, distance: 49.3
click at [429, 368] on div "EXECUTE IMMEDIATE Job Execute immediate dbt DW Prod Job Query pattern dw_fact_p…" at bounding box center [475, 399] width 703 height 346
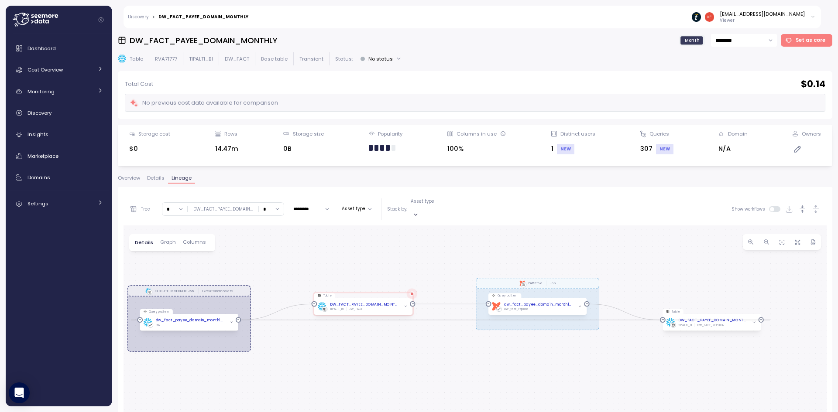
click at [163, 40] on h3 "DW_FACT_PAYEE_DOMAIN_MONTHLY" at bounding box center [204, 40] width 148 height 11
click at [82, 110] on div "Discovery" at bounding box center [65, 113] width 76 height 9
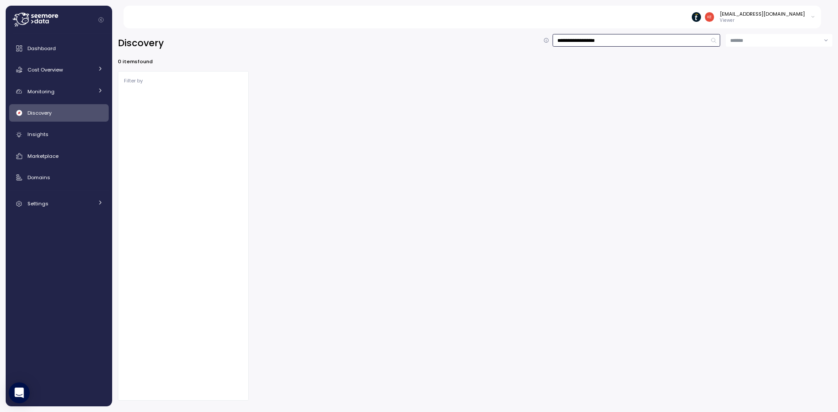
click at [637, 41] on input "**********" at bounding box center [637, 40] width 168 height 13
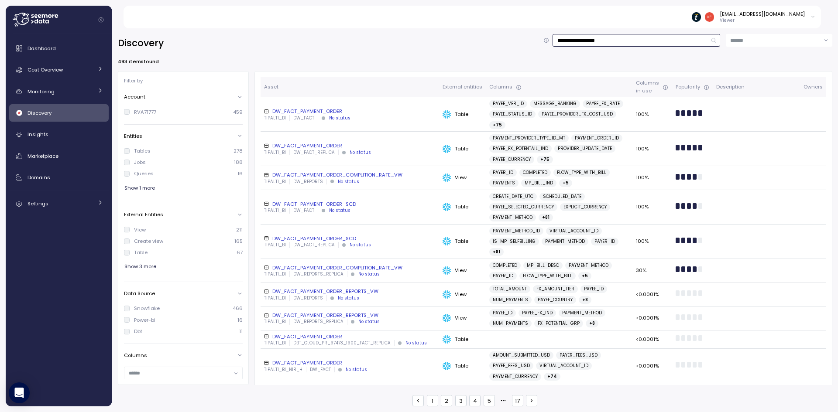
drag, startPoint x: 635, startPoint y: 41, endPoint x: 584, endPoint y: 42, distance: 52.0
click at [584, 42] on input "**********" at bounding box center [637, 40] width 168 height 13
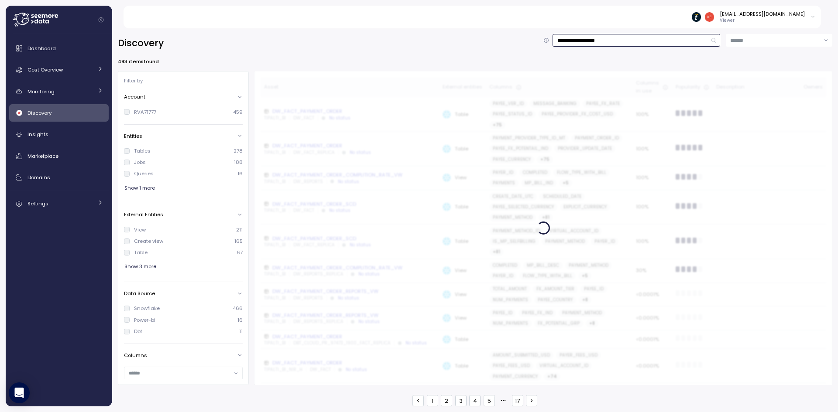
click at [660, 35] on input "**********" at bounding box center [637, 40] width 168 height 13
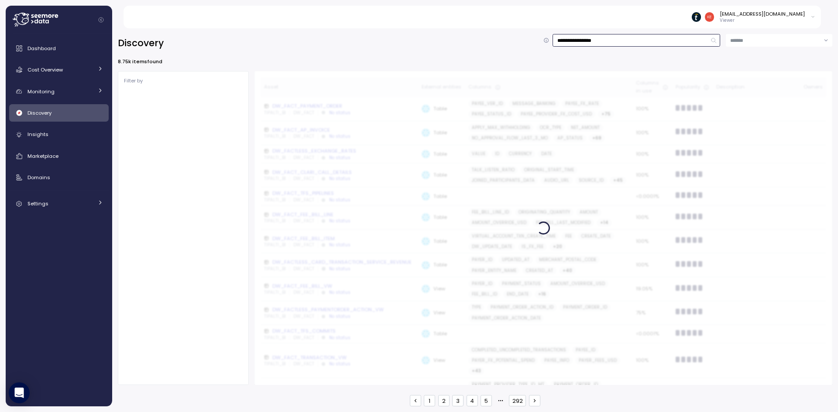
type input "**********"
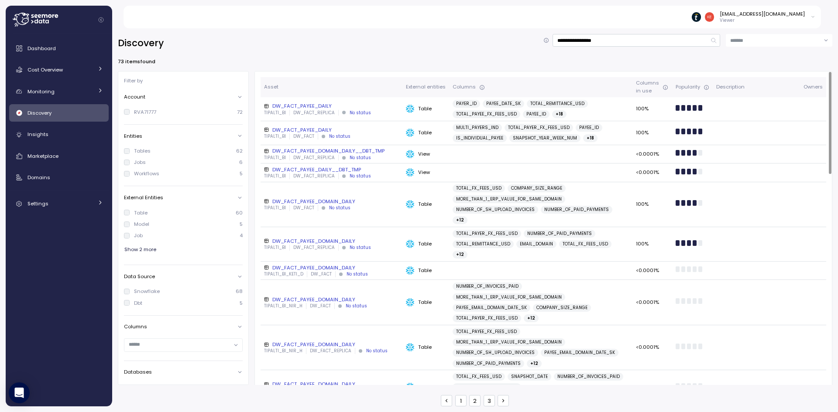
click at [293, 106] on div "DW_FACT_PAYEE_DAILY" at bounding box center [331, 106] width 135 height 7
click at [308, 129] on div "DW_FACT_PAYEE_DAILY" at bounding box center [331, 130] width 135 height 7
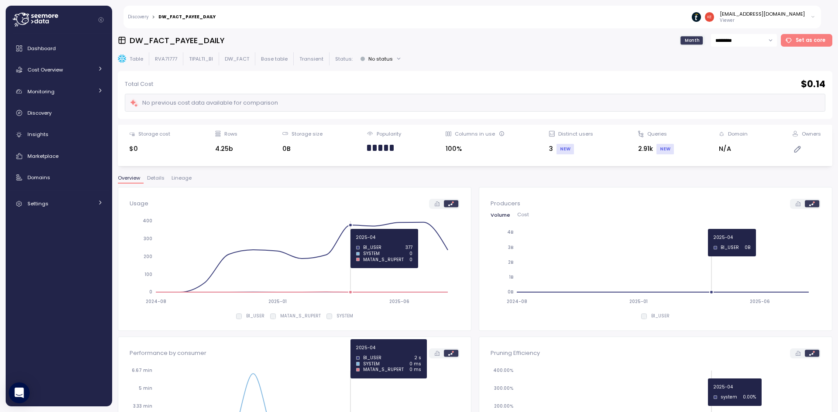
click at [362, 243] on icon "2024-08 2025-01 2025-06 0 100 200 300 400" at bounding box center [293, 261] width 327 height 97
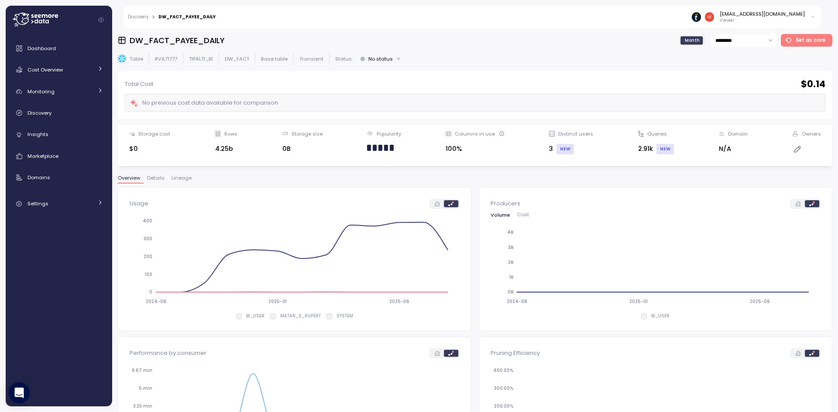
click at [424, 221] on icon "2024-08 2025-01 2025-06 0 100 200 300 400" at bounding box center [293, 261] width 327 height 97
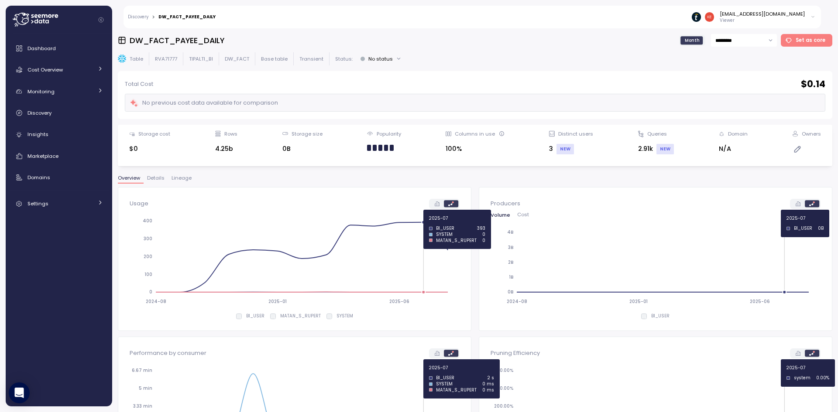
click at [425, 223] on circle at bounding box center [423, 222] width 3 height 3
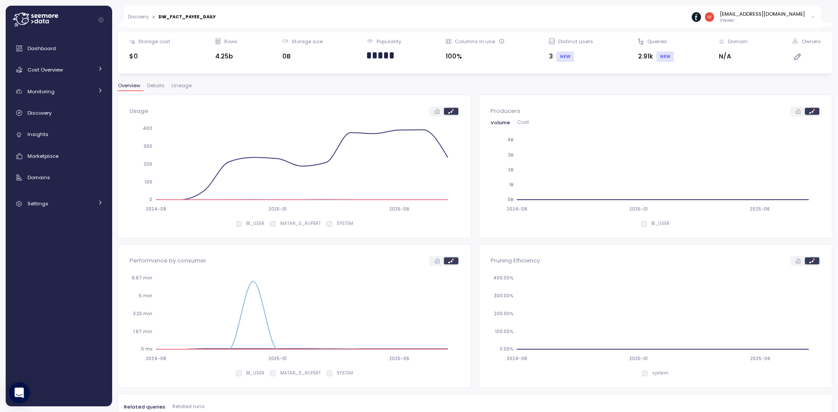
scroll to position [87, 0]
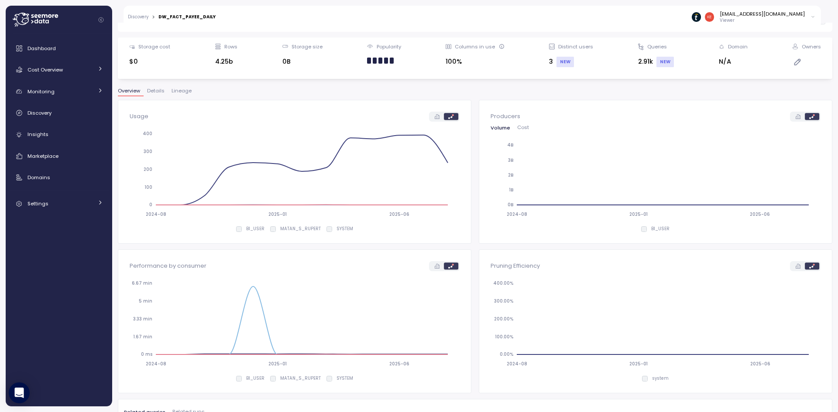
click at [435, 114] on icon at bounding box center [437, 116] width 5 height 5
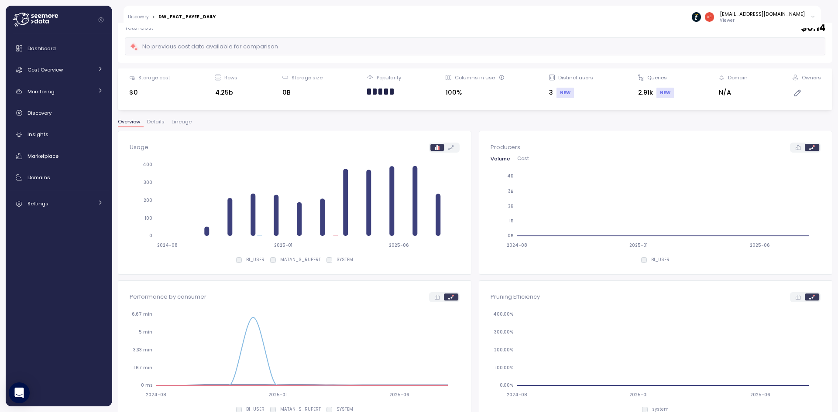
scroll to position [0, 0]
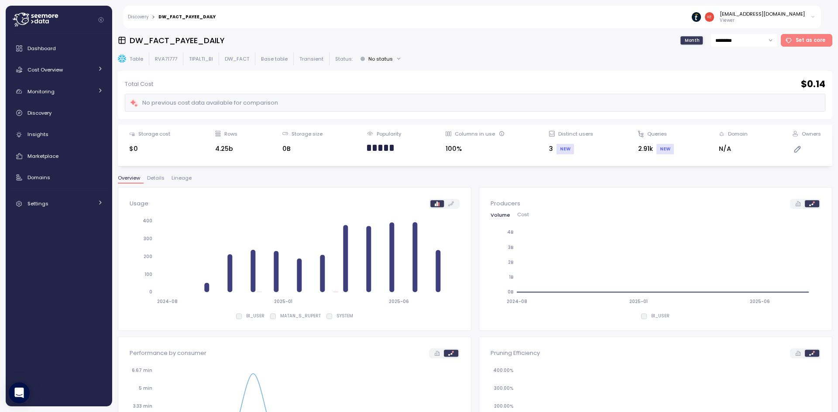
click at [137, 17] on link "Discovery" at bounding box center [138, 17] width 21 height 4
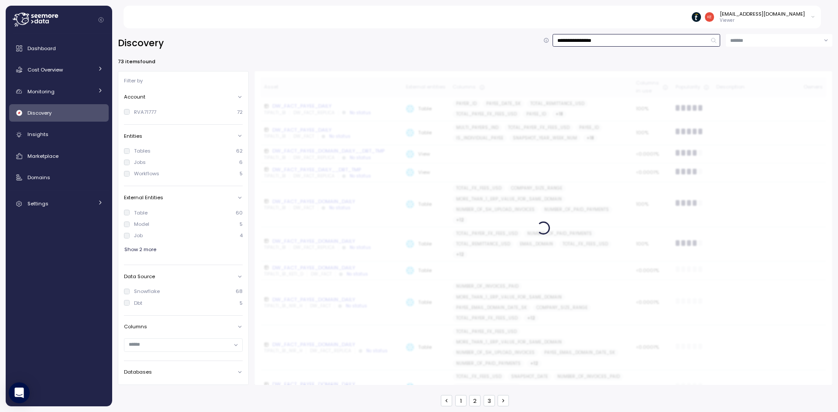
click at [652, 45] on input "**********" at bounding box center [637, 40] width 168 height 13
type input "**********"
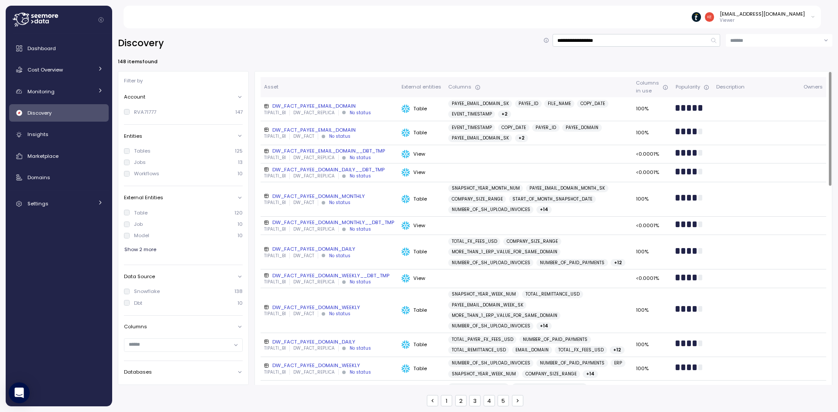
click at [342, 247] on div "DW_FACT_PAYEE_DOMAIN_DAILY" at bounding box center [329, 249] width 130 height 7
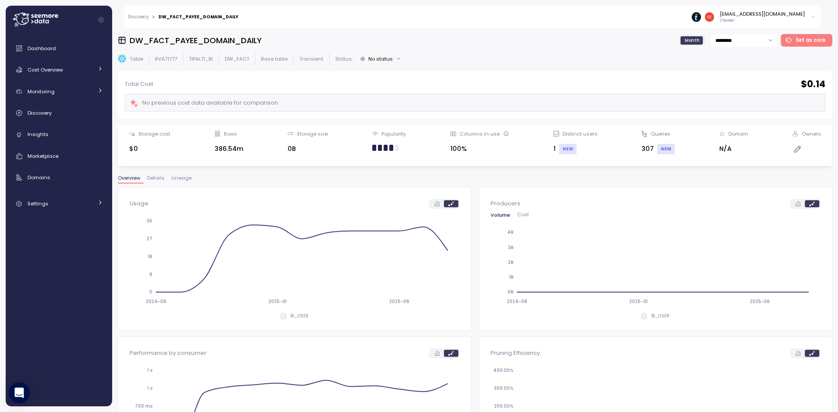
click at [168, 18] on div "DW_FACT_PAYEE_DOMAIN_DAILY" at bounding box center [198, 17] width 80 height 4
click at [146, 18] on link "Discovery" at bounding box center [138, 17] width 21 height 4
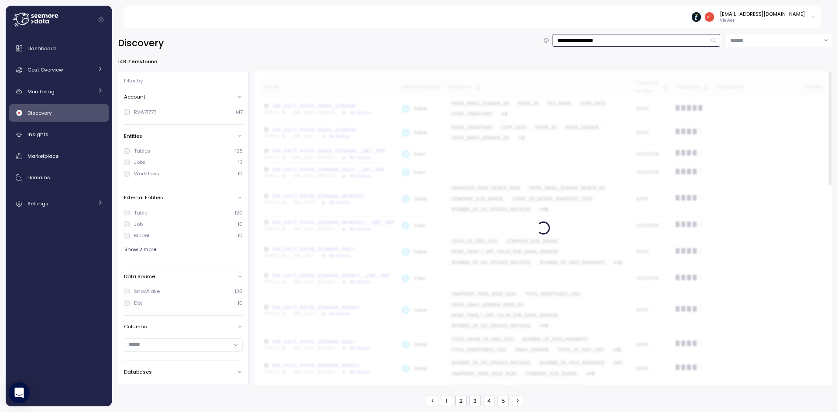
click at [653, 40] on input "**********" at bounding box center [637, 40] width 168 height 13
click at [666, 36] on input "**********" at bounding box center [637, 40] width 168 height 13
click at [666, 37] on input "**********" at bounding box center [637, 40] width 168 height 13
type input "**********"
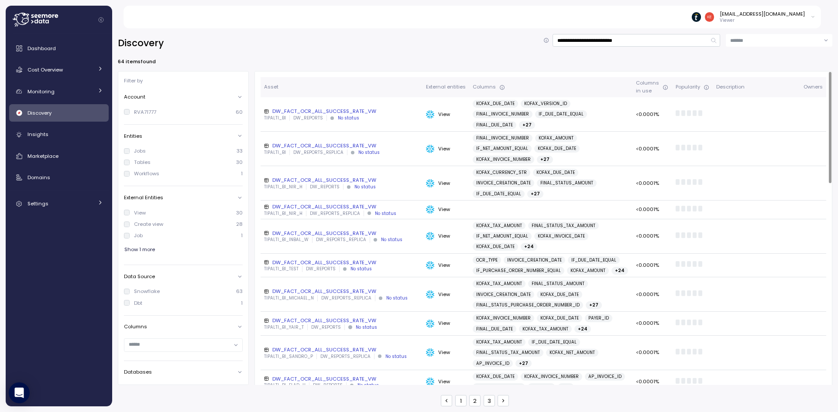
click at [336, 108] on div "DW_FACT_OCR_ALL_SUCCESS_RATE_VW" at bounding box center [341, 111] width 155 height 7
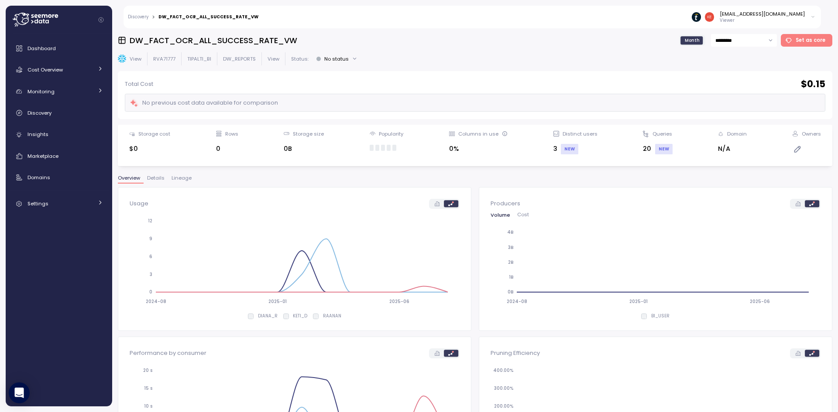
click at [186, 178] on span "Lineage" at bounding box center [182, 178] width 20 height 5
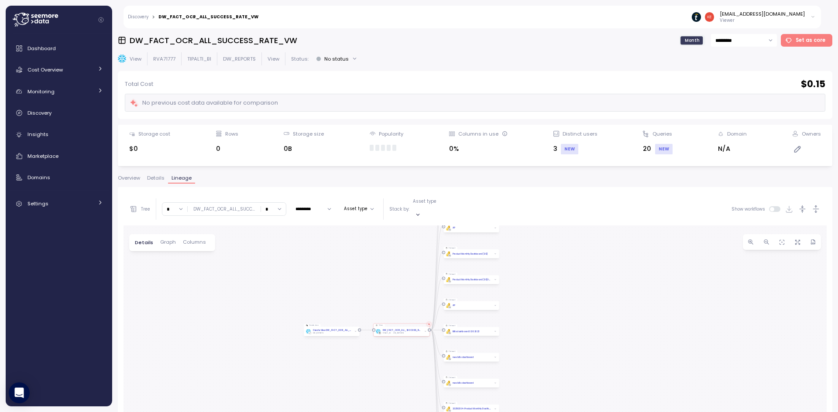
drag, startPoint x: 379, startPoint y: 341, endPoint x: 301, endPoint y: 265, distance: 108.6
click at [302, 266] on div "Create view Create View DW_FACT_OCR_ALL_SUCCESS_RATE_VW DW_REPORTS View DW_FACT…" at bounding box center [475, 399] width 703 height 346
click at [464, 298] on div "PBI Logo Created with Sketch. AP" at bounding box center [460, 302] width 55 height 9
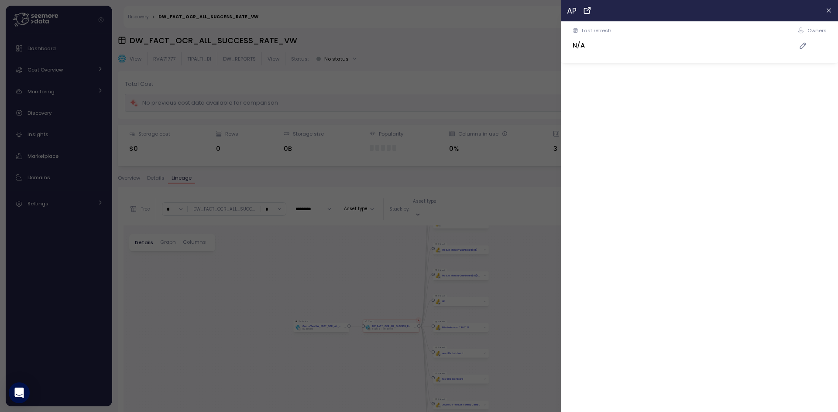
click at [364, 278] on div at bounding box center [419, 206] width 838 height 412
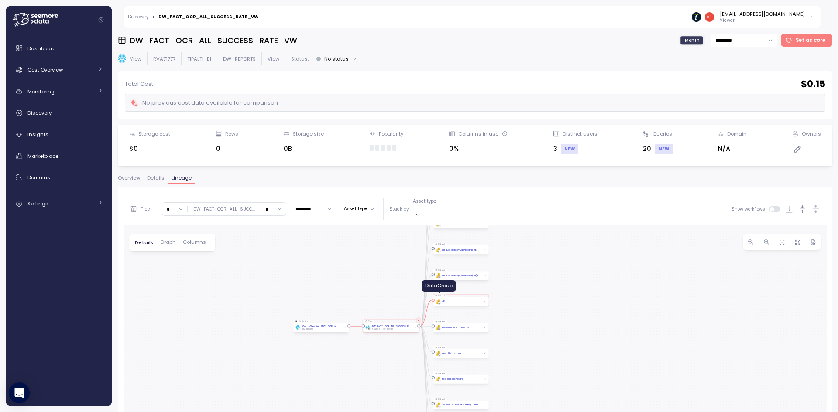
click at [439, 303] on icon at bounding box center [439, 304] width 2 height 2
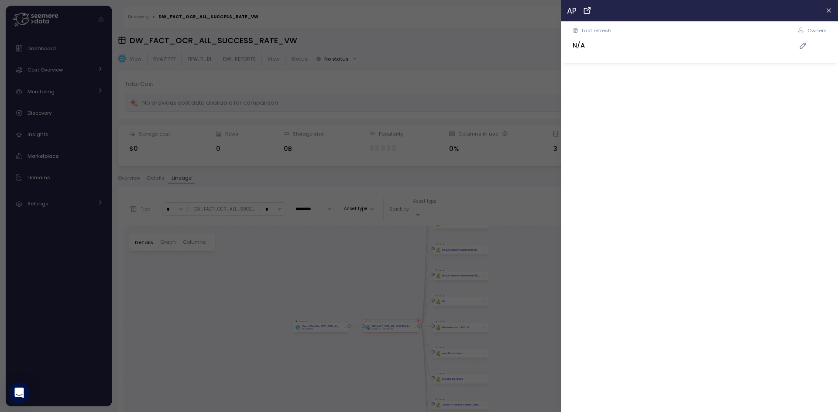
click at [377, 278] on div at bounding box center [419, 206] width 838 height 412
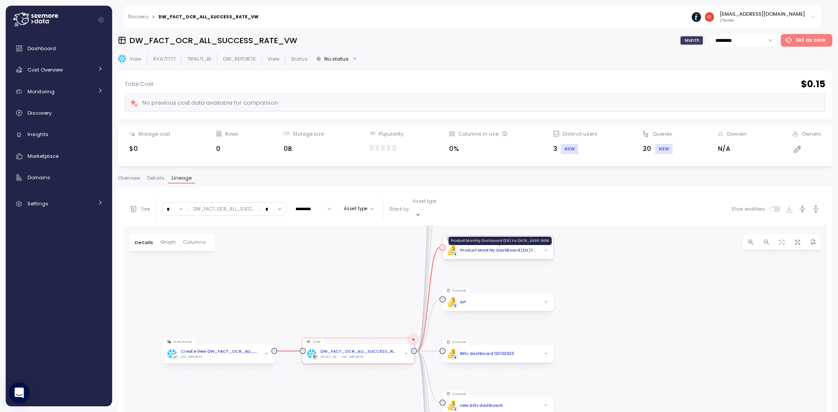
click at [476, 247] on div "Product Monthly Dashboard (DS) for DATA_5936 1606" at bounding box center [499, 250] width 78 height 7
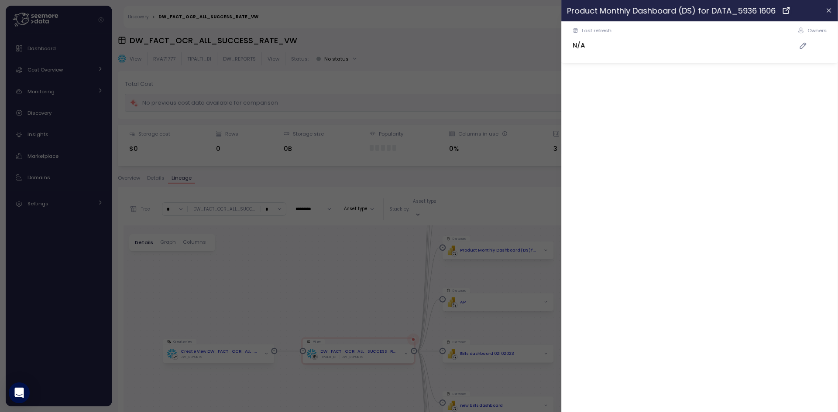
click at [123, 34] on div at bounding box center [419, 206] width 838 height 412
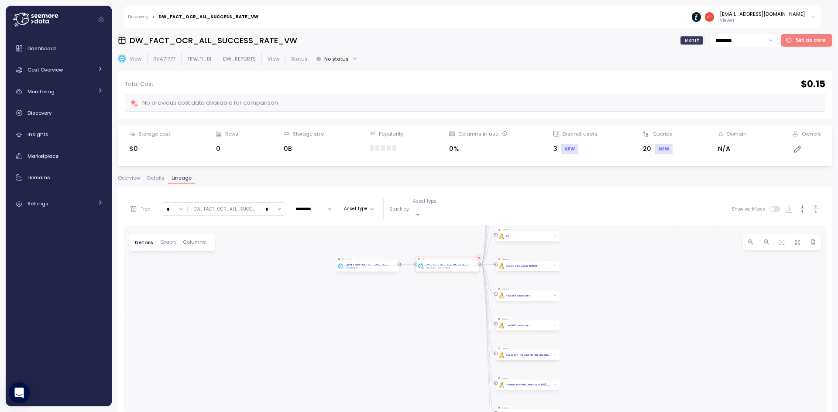
drag, startPoint x: 642, startPoint y: 348, endPoint x: 612, endPoint y: 268, distance: 85.6
click at [612, 268] on div "Create view Create View DW_FACT_OCR_ALL_SUCCESS_RATE_VW DW_REPORTS View DW_FACT…" at bounding box center [475, 399] width 703 height 346
click at [82, 109] on div "Discovery" at bounding box center [65, 113] width 76 height 9
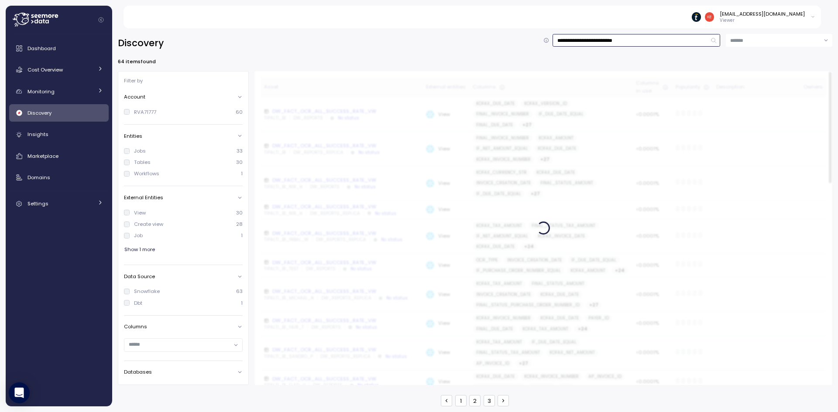
click at [621, 39] on input "**********" at bounding box center [637, 40] width 168 height 13
type input "**********"
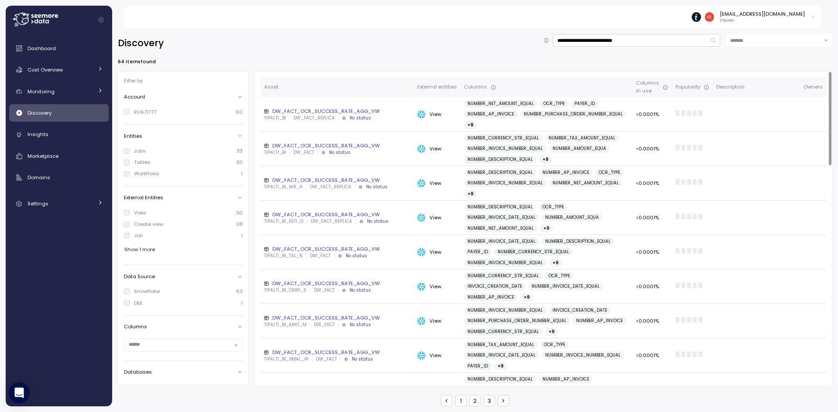
click at [327, 145] on div "DW_FACT_OCR_SUCCESS_RATE_AGG_VW" at bounding box center [337, 145] width 146 height 7
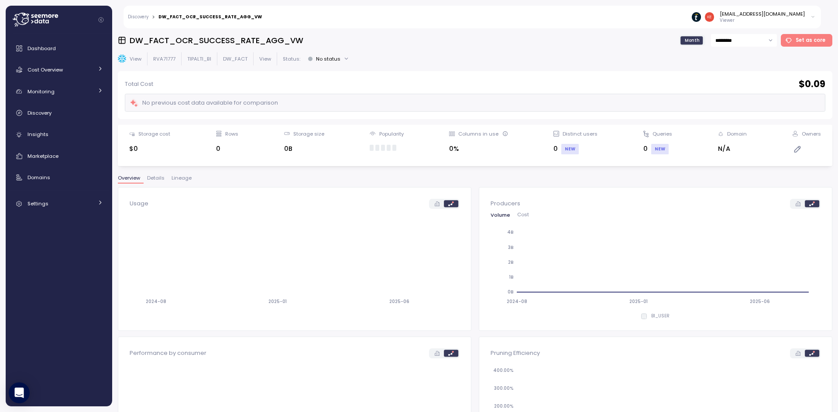
click at [175, 179] on span "Lineage" at bounding box center [182, 178] width 20 height 5
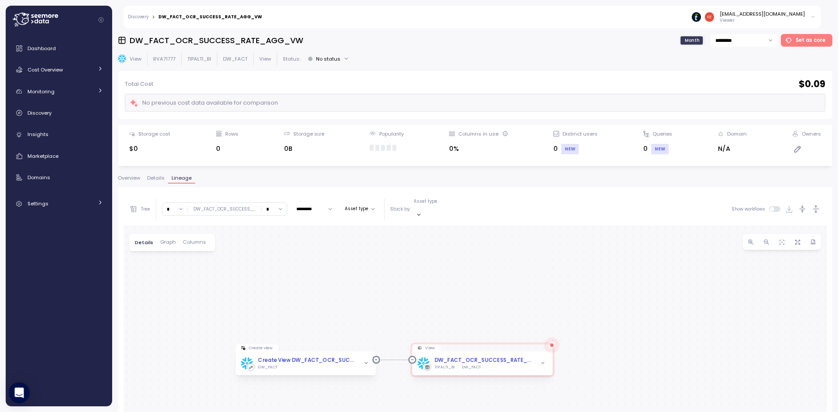
click at [264, 203] on input "*" at bounding box center [274, 209] width 25 height 13
click at [268, 220] on span "∞" at bounding box center [267, 223] width 3 height 8
type input "*"
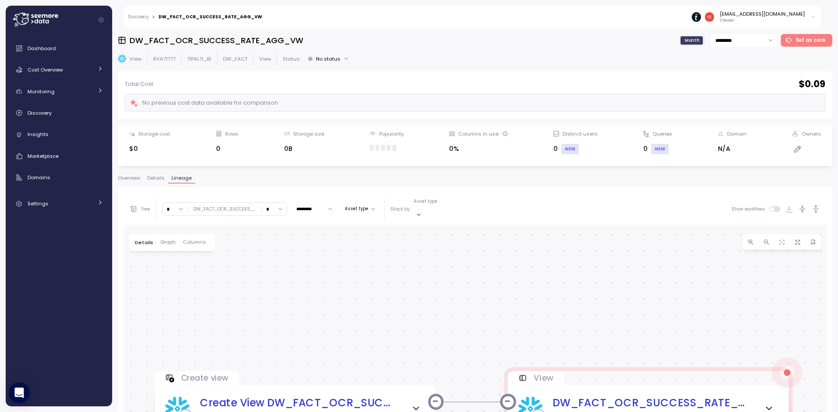
drag, startPoint x: 297, startPoint y: 308, endPoint x: 289, endPoint y: 255, distance: 53.8
click at [289, 255] on div "Create view Create View DW_FACT_OCR_SUCCESS_RATE_AGG_VW DW_FACT View DW_FACT_OC…" at bounding box center [475, 399] width 703 height 346
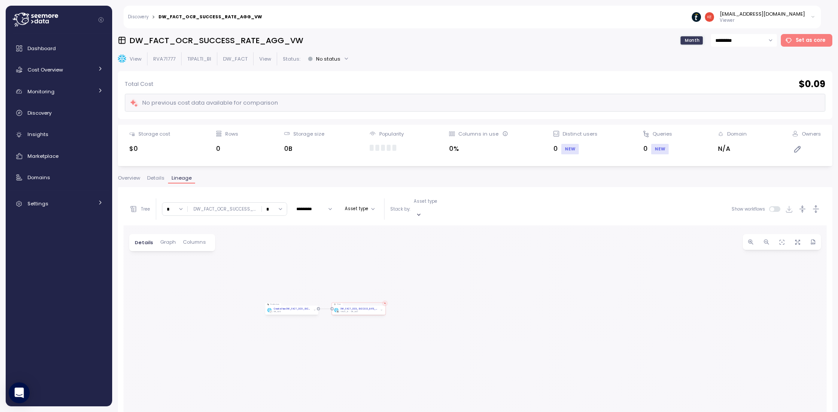
drag, startPoint x: 362, startPoint y: 302, endPoint x: 370, endPoint y: 304, distance: 8.7
click at [411, 308] on div "Create view Create View DW_FACT_OCR_SUCCESS_RATE_AGG_VW DW_FACT View DW_FACT_OC…" at bounding box center [475, 399] width 703 height 346
drag, startPoint x: 356, startPoint y: 236, endPoint x: 382, endPoint y: 257, distance: 33.2
click at [382, 257] on div "Create view Create View DW_FACT_OCR_SUCCESS_RATE_AGG_VW DW_FACT View DW_FACT_OC…" at bounding box center [475, 399] width 703 height 346
click at [217, 36] on h3 "DW_FACT_OCR_SUCCESS_RATE_AGG_VW" at bounding box center [217, 40] width 174 height 11
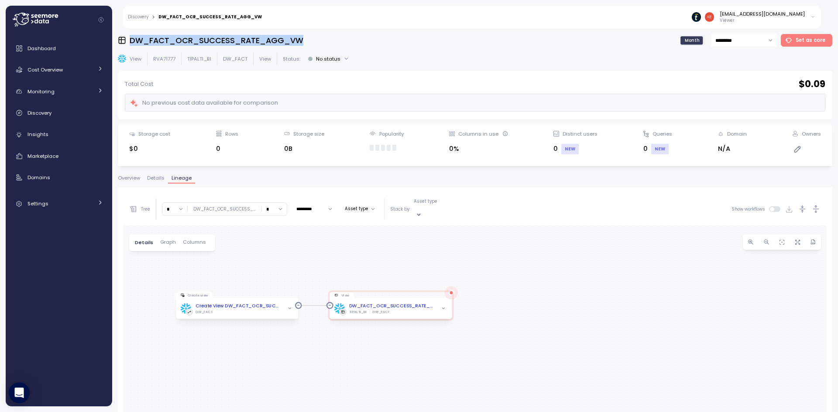
click at [217, 36] on h3 "DW_FACT_OCR_SUCCESS_RATE_AGG_VW" at bounding box center [217, 40] width 174 height 11
click at [175, 203] on input "*" at bounding box center [174, 209] width 25 height 13
click at [177, 218] on div "∞" at bounding box center [175, 223] width 21 height 12
type input "*"
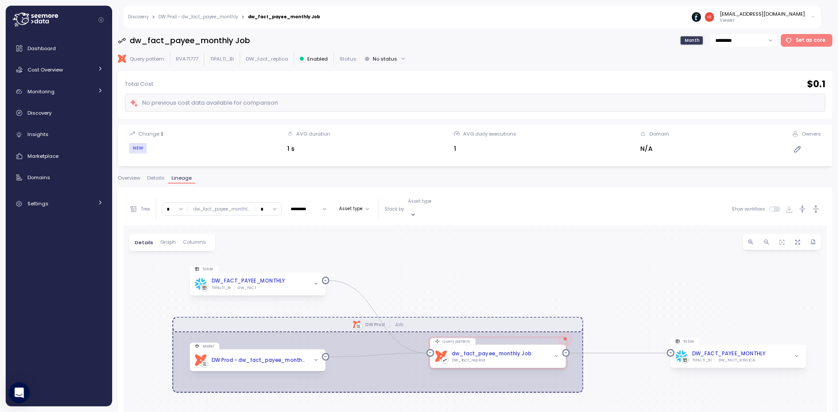
drag, startPoint x: 388, startPoint y: 285, endPoint x: 405, endPoint y: 211, distance: 76.4
click at [405, 211] on div "Tree * dw_fact_payee_monthl ... * ********* Asset type Stack by: Asset type Sho…" at bounding box center [475, 382] width 703 height 378
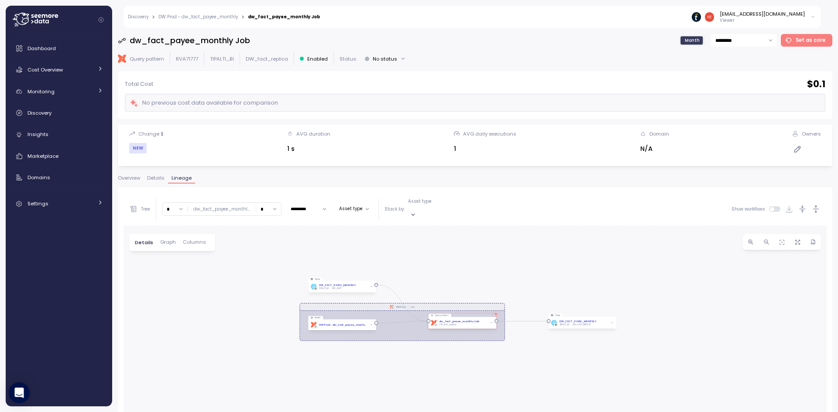
click at [270, 203] on input "*" at bounding box center [268, 209] width 25 height 13
click at [271, 222] on div "∞" at bounding box center [267, 223] width 21 height 12
type input "*"
